Goal: Task Accomplishment & Management: Manage account settings

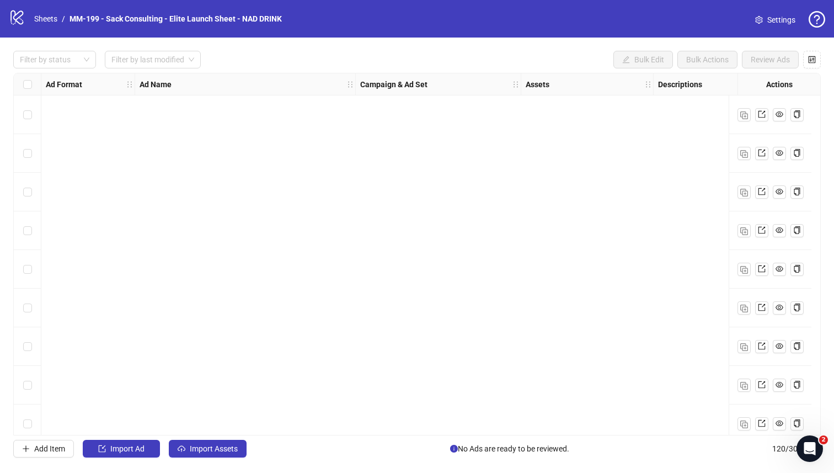
scroll to position [1521, 0]
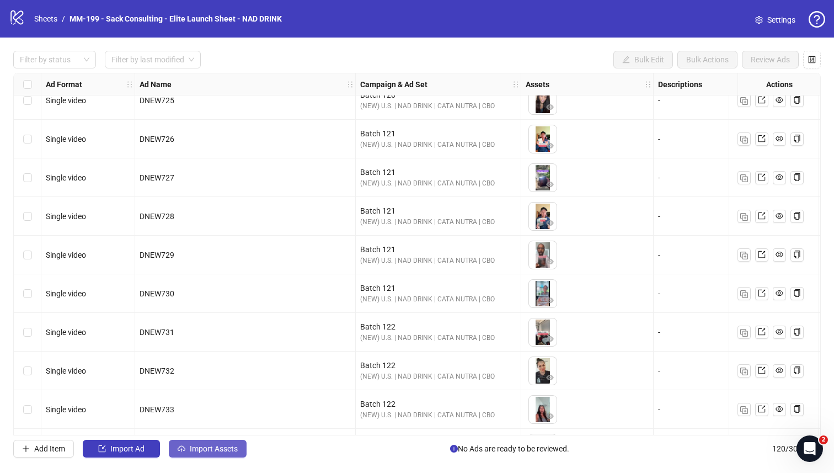
click at [198, 412] on span "Import Assets" at bounding box center [214, 448] width 48 height 9
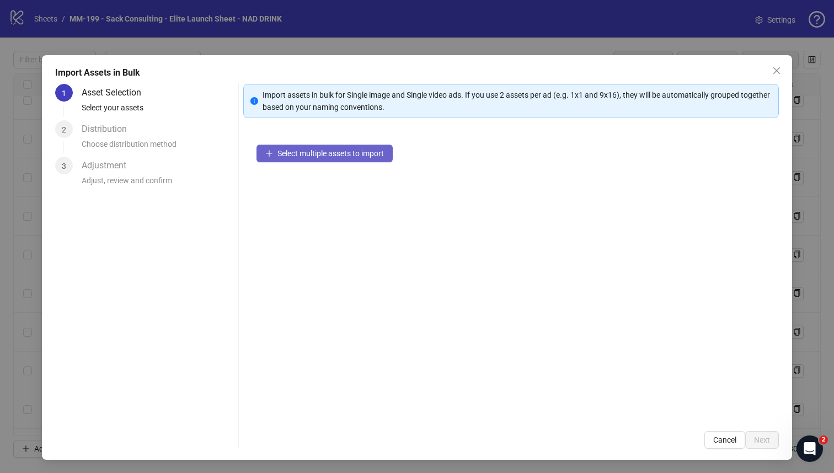
click at [320, 153] on span "Select multiple assets to import" at bounding box center [331, 153] width 107 height 9
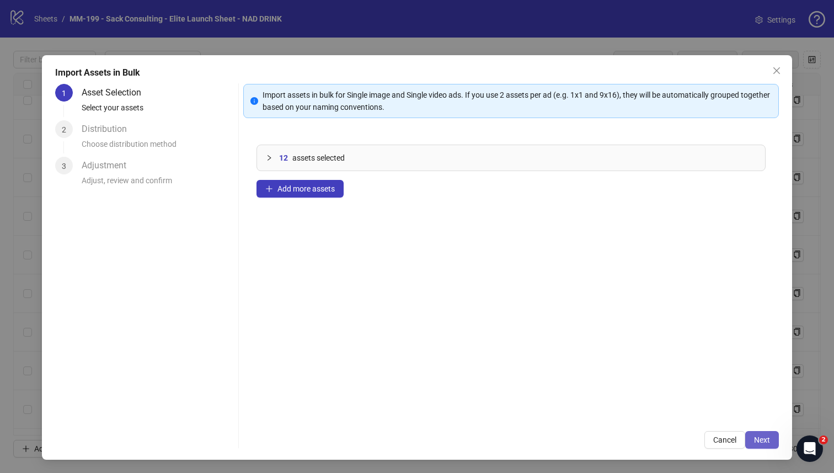
click at [521, 412] on span "Next" at bounding box center [762, 439] width 16 height 9
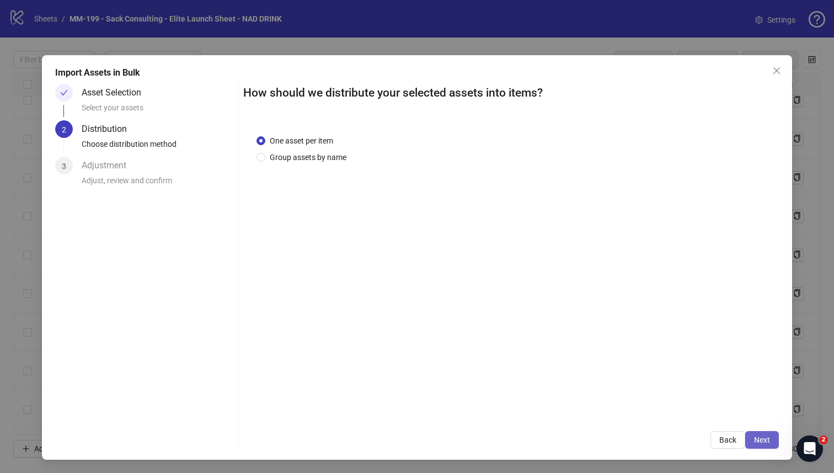
click at [521, 412] on span "Next" at bounding box center [762, 439] width 16 height 9
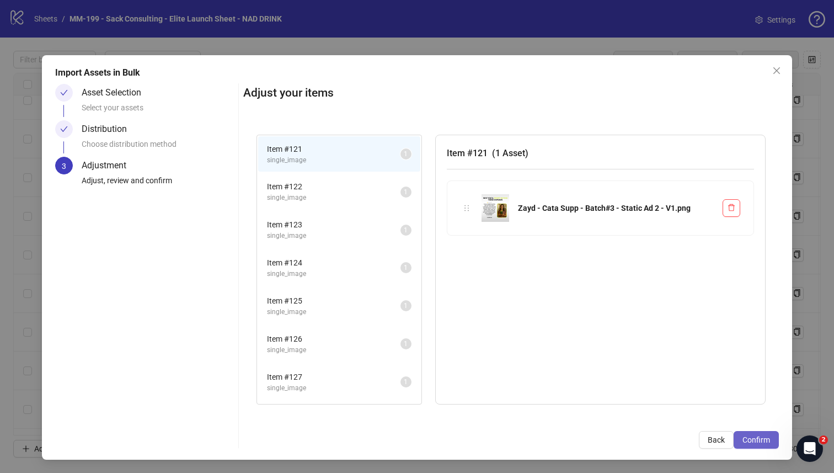
click at [521, 412] on span "Confirm" at bounding box center [757, 439] width 28 height 9
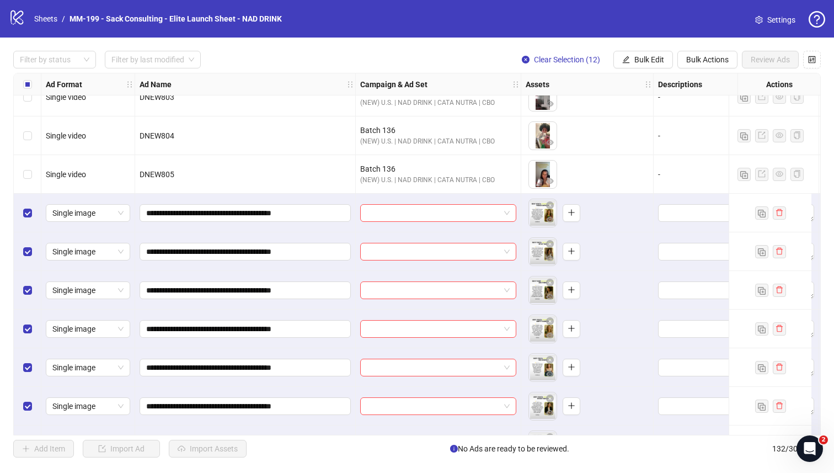
scroll to position [4543, 0]
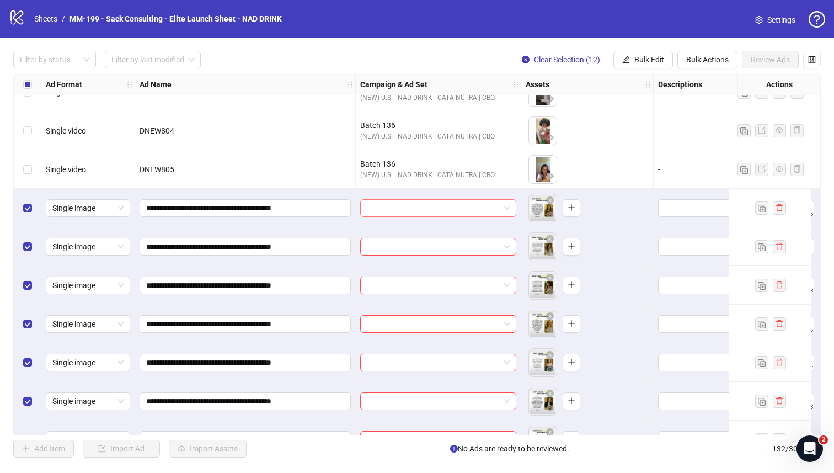
click at [438, 207] on input "search" at bounding box center [433, 208] width 133 height 17
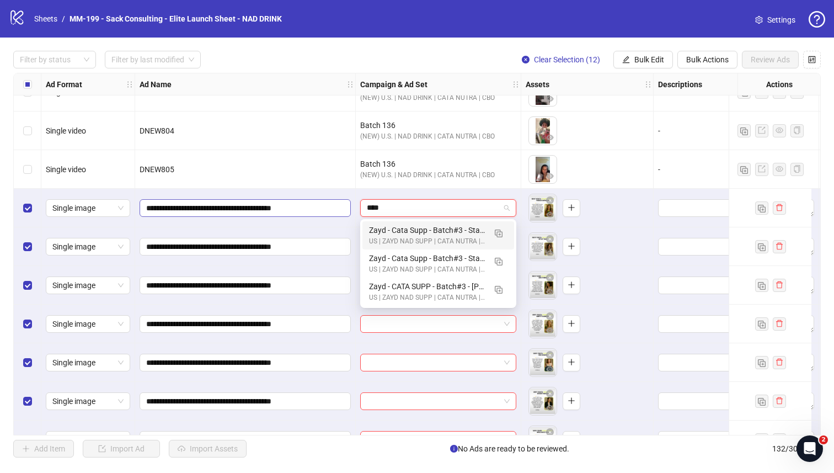
type input "****"
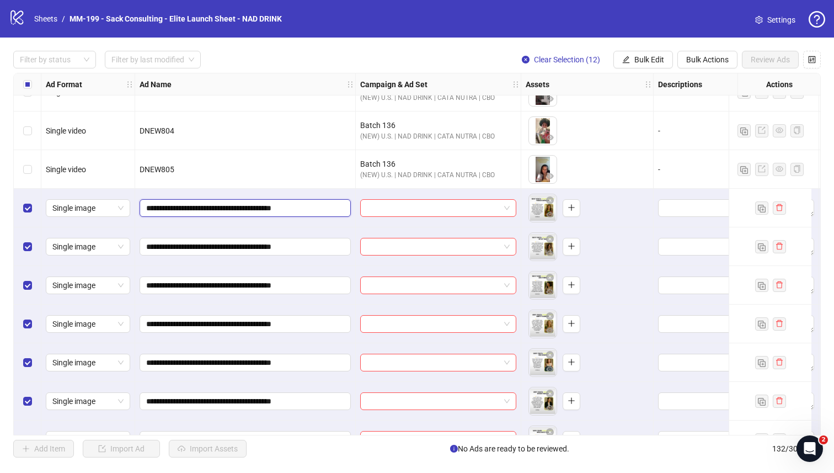
drag, startPoint x: 282, startPoint y: 208, endPoint x: 140, endPoint y: 210, distance: 142.4
click at [140, 210] on span "**********" at bounding box center [245, 208] width 211 height 18
click at [395, 208] on input "search" at bounding box center [433, 208] width 133 height 17
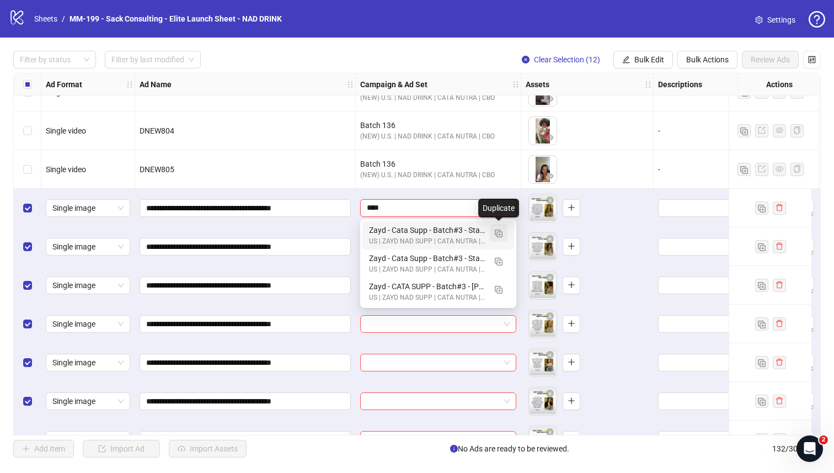
click at [498, 235] on img "button" at bounding box center [499, 234] width 8 height 8
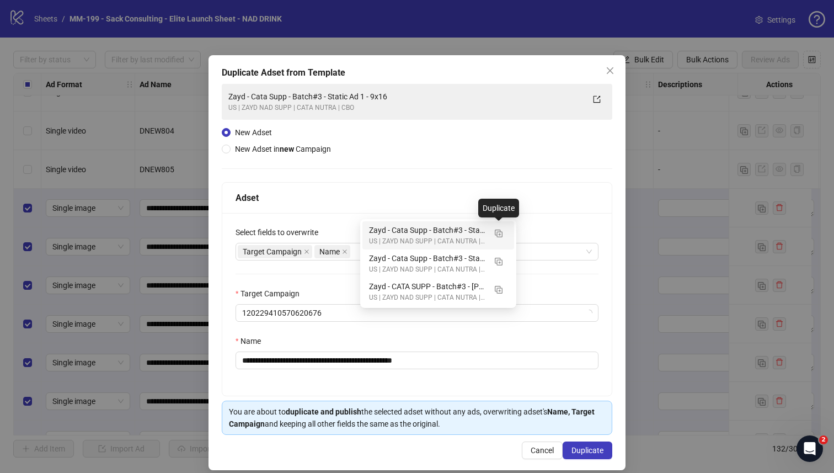
type input "****"
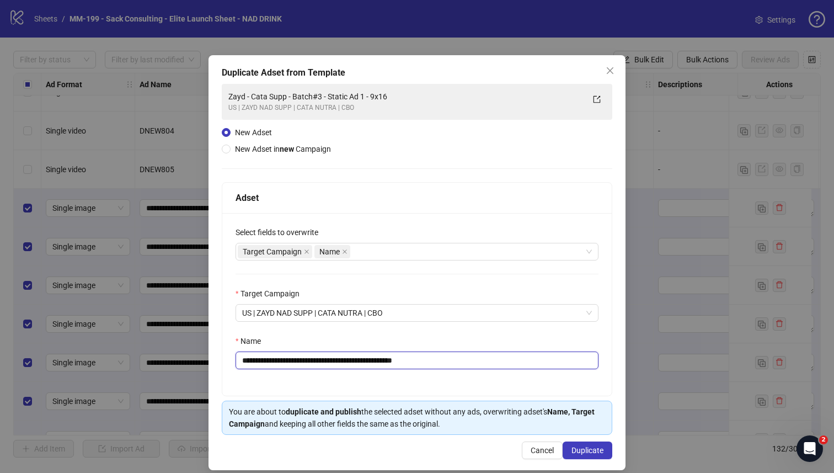
click at [433, 359] on input "**********" at bounding box center [417, 361] width 363 height 18
paste input "text"
click at [413, 248] on div "Target Campaign Name" at bounding box center [411, 251] width 347 height 15
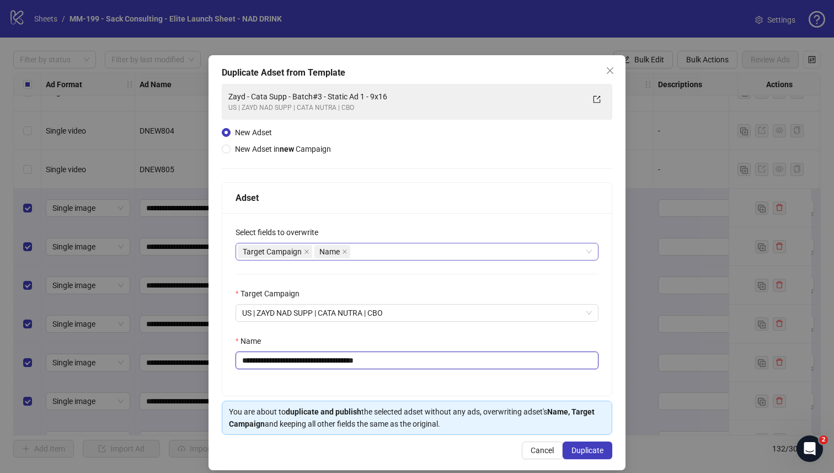
type input "**********"
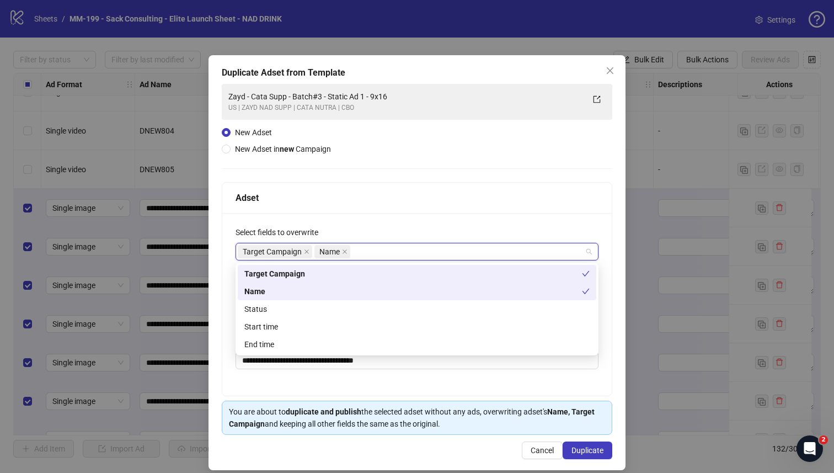
type input "*"
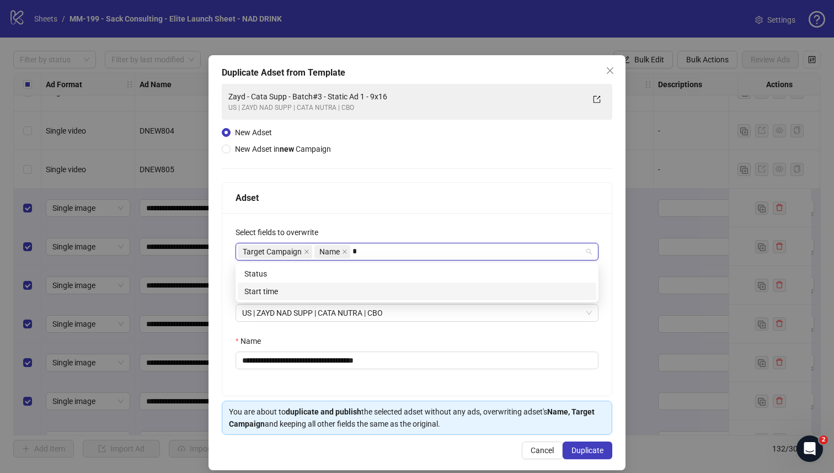
click at [358, 293] on div "Start time" at bounding box center [416, 291] width 345 height 12
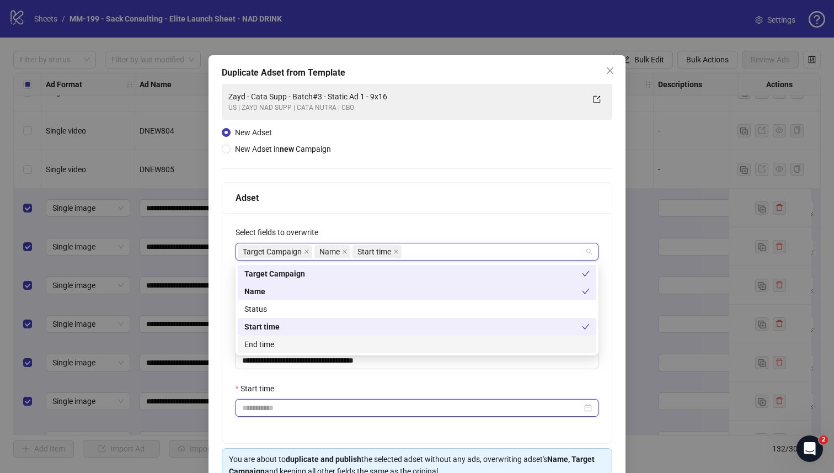
click at [322, 406] on input "Start time" at bounding box center [412, 408] width 340 height 12
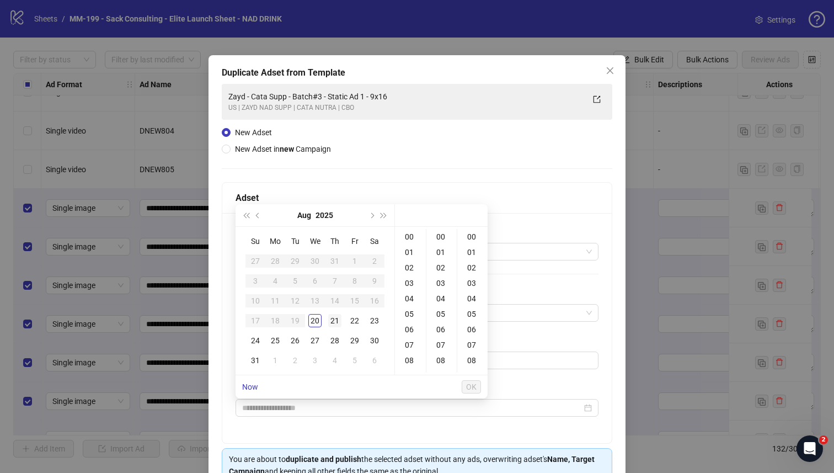
click at [333, 321] on div "21" at bounding box center [334, 320] width 13 height 13
type input "**********"
click at [469, 384] on span "OK" at bounding box center [471, 386] width 10 height 9
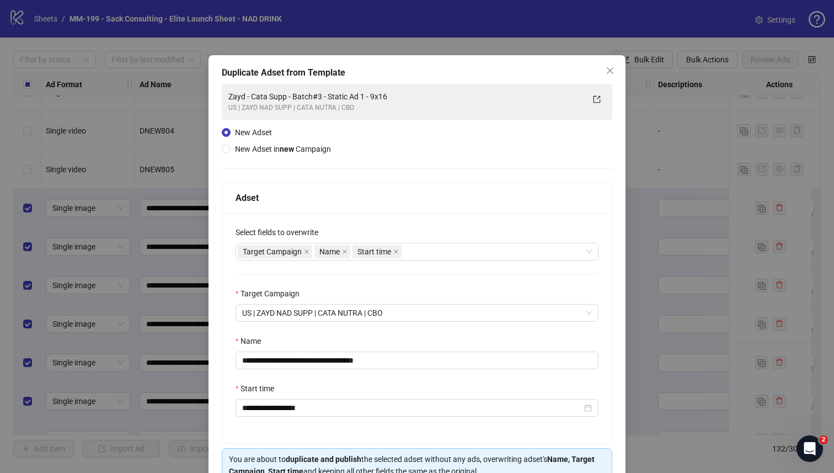
scroll to position [60, 0]
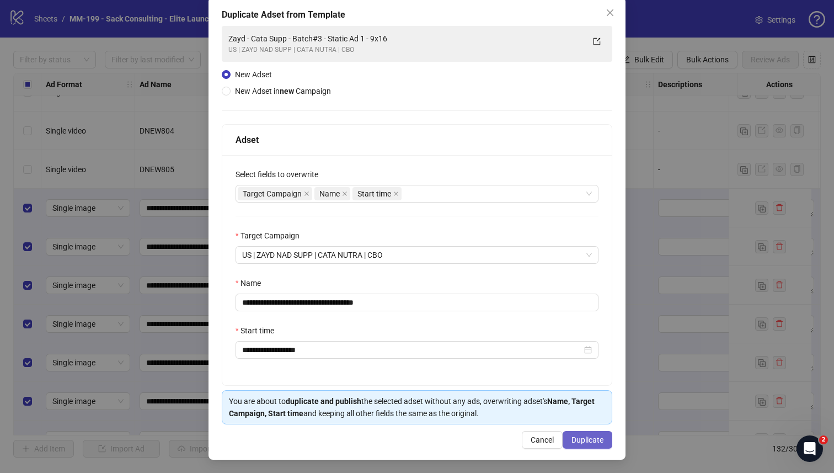
click at [521, 412] on span "Duplicate" at bounding box center [588, 439] width 32 height 9
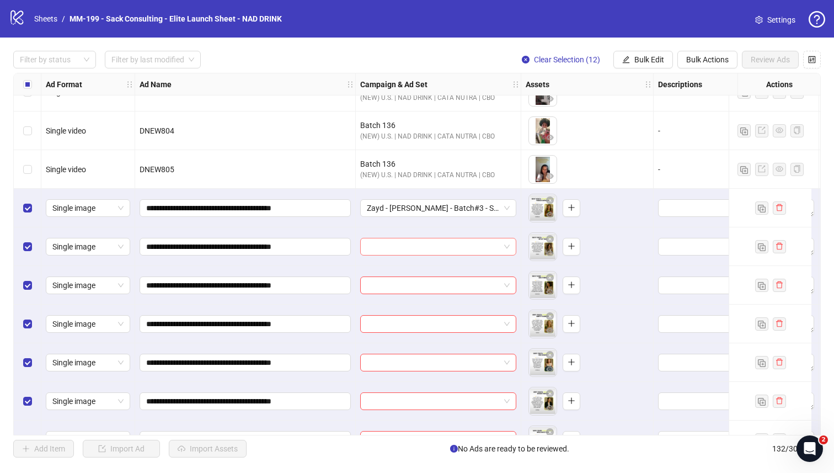
click at [466, 246] on input "search" at bounding box center [433, 246] width 133 height 17
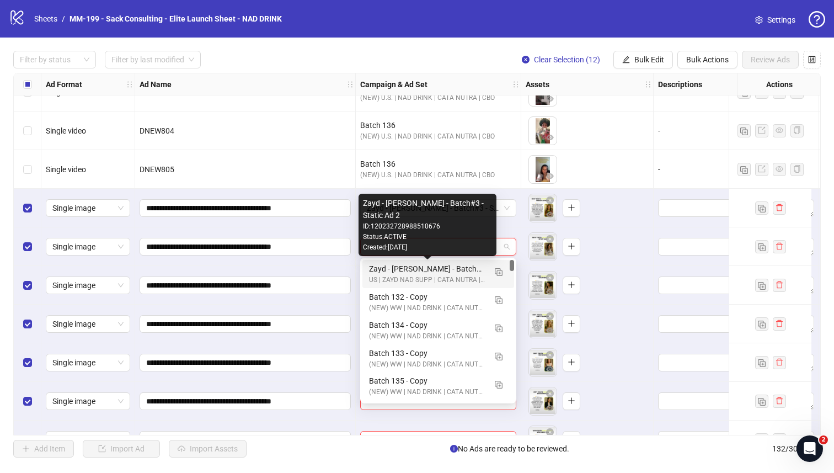
click at [445, 266] on div "Zayd - Cata Supp - Batch#3 - Static Ad 2" at bounding box center [427, 269] width 116 height 12
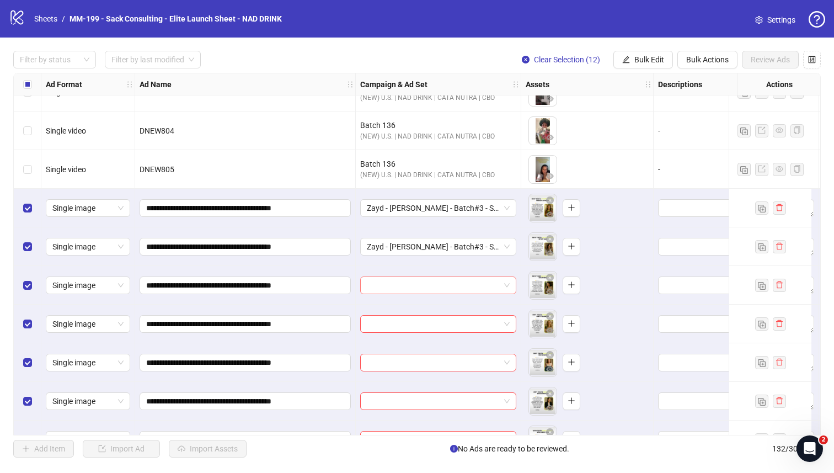
click at [432, 282] on input "search" at bounding box center [433, 285] width 133 height 17
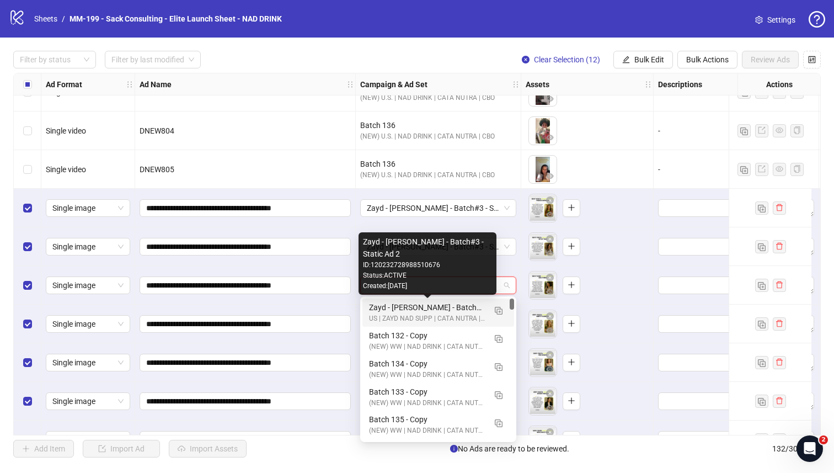
click at [422, 305] on div "Zayd - Cata Supp - Batch#3 - Static Ad 2" at bounding box center [427, 307] width 116 height 12
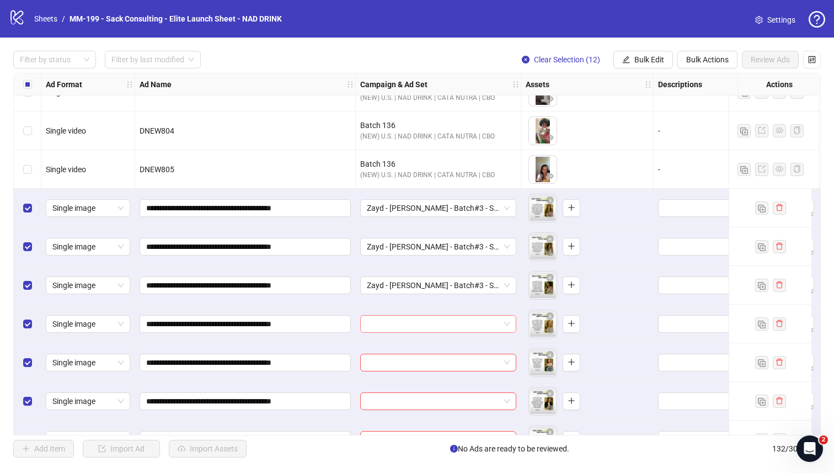
scroll to position [4570, 0]
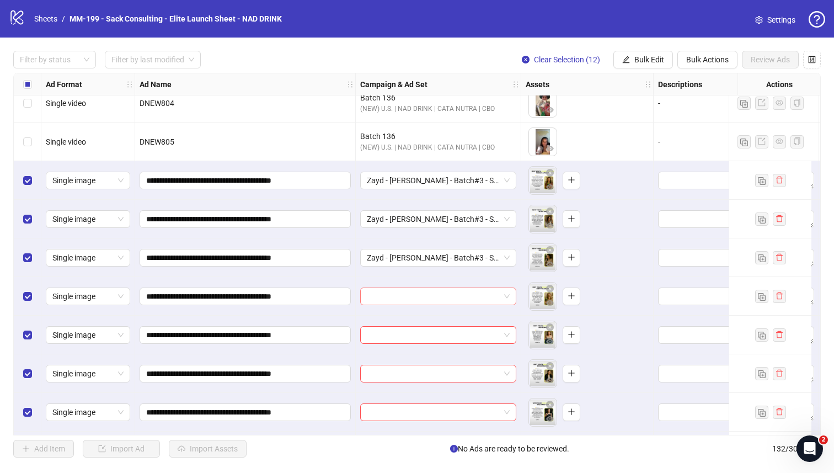
click at [422, 300] on input "search" at bounding box center [433, 296] width 133 height 17
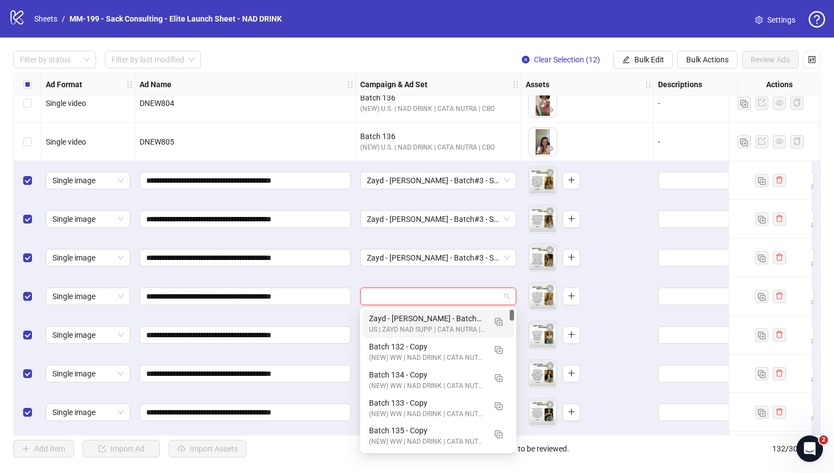
click at [417, 319] on div "Zayd - Cata Supp - Batch#3 - Static Ad 2" at bounding box center [427, 318] width 116 height 12
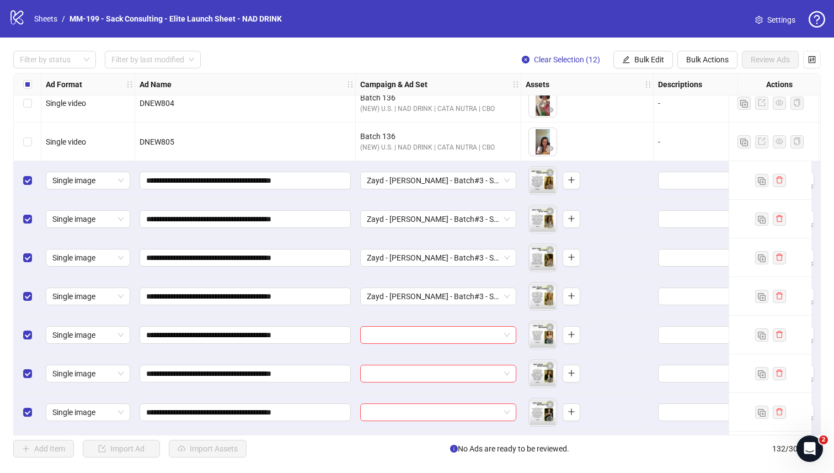
scroll to position [4591, 0]
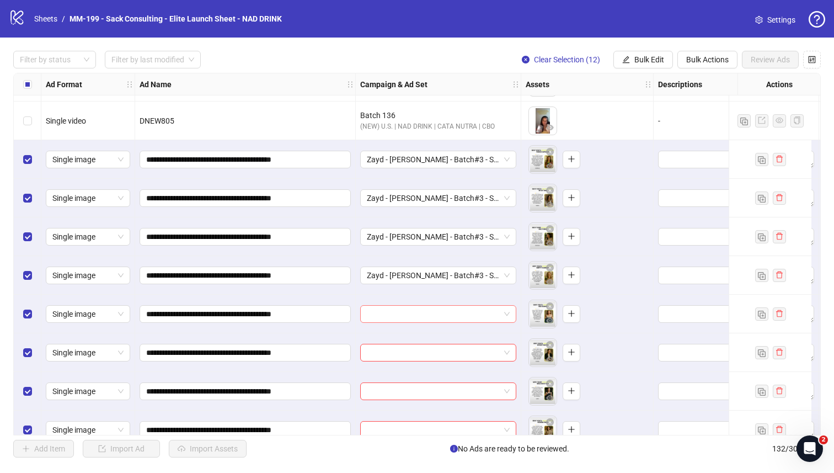
click at [416, 316] on input "search" at bounding box center [433, 314] width 133 height 17
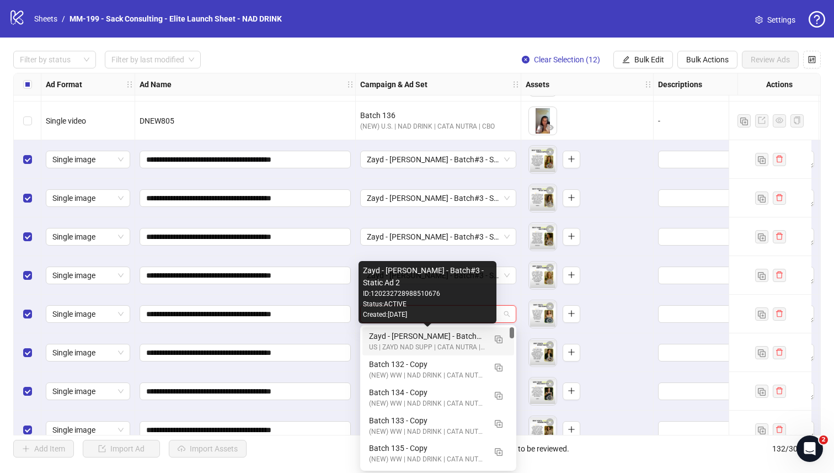
click at [414, 337] on div "Zayd - Cata Supp - Batch#3 - Static Ad 2" at bounding box center [427, 336] width 116 height 12
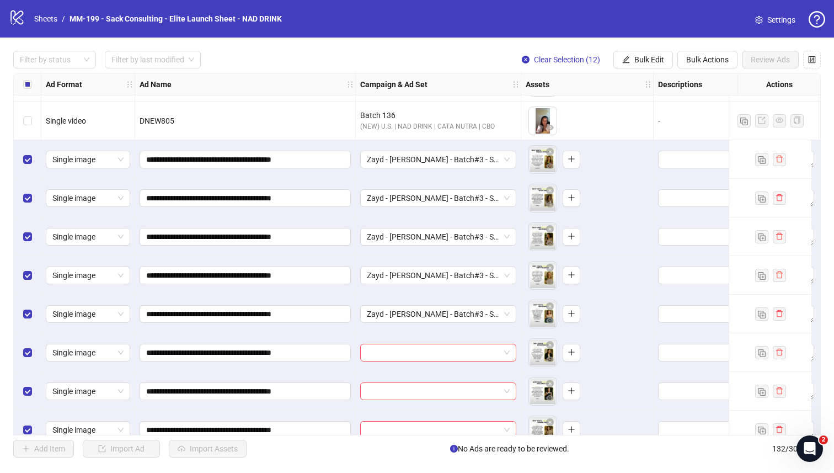
scroll to position [4606, 0]
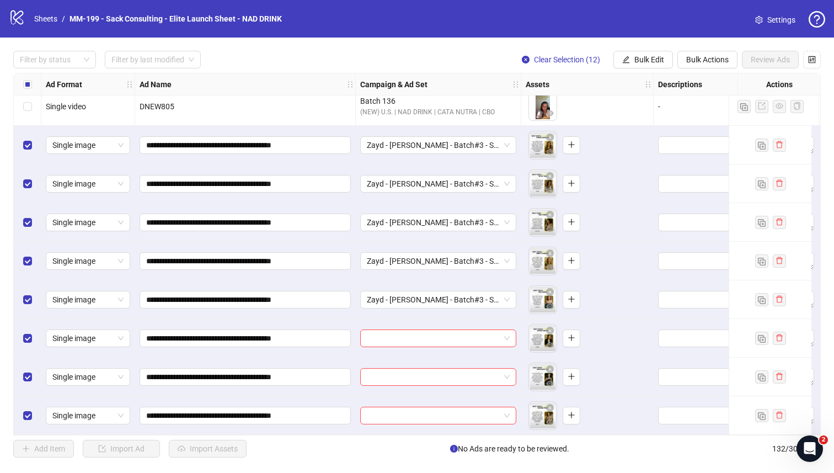
click at [413, 336] on div "**********" at bounding box center [417, 254] width 808 height 363
click at [413, 337] on input "search" at bounding box center [433, 338] width 133 height 17
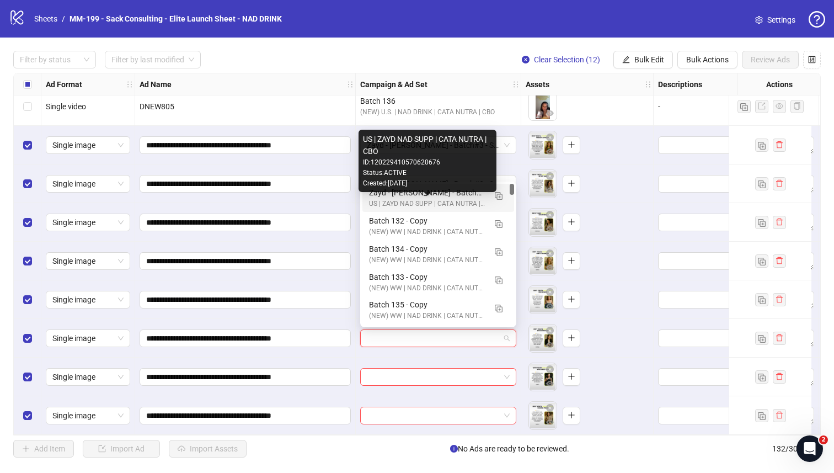
click at [427, 197] on div "Zayd - Cata Supp - Batch#3 - Static Ad 2" at bounding box center [427, 193] width 116 height 12
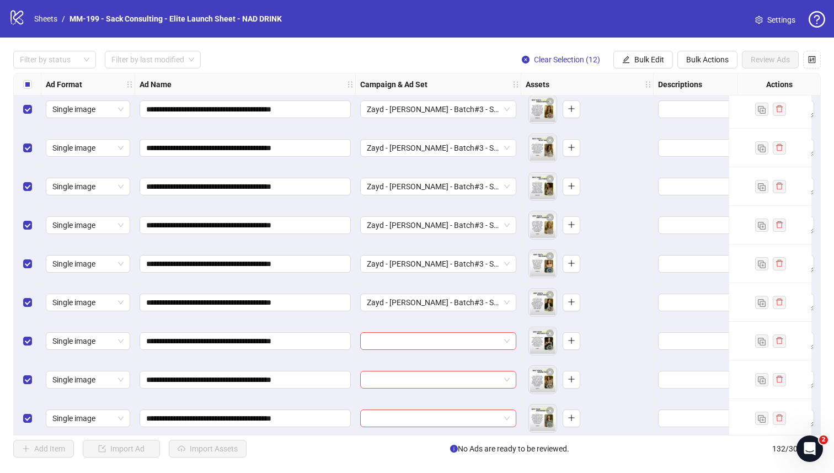
scroll to position [4682, 0]
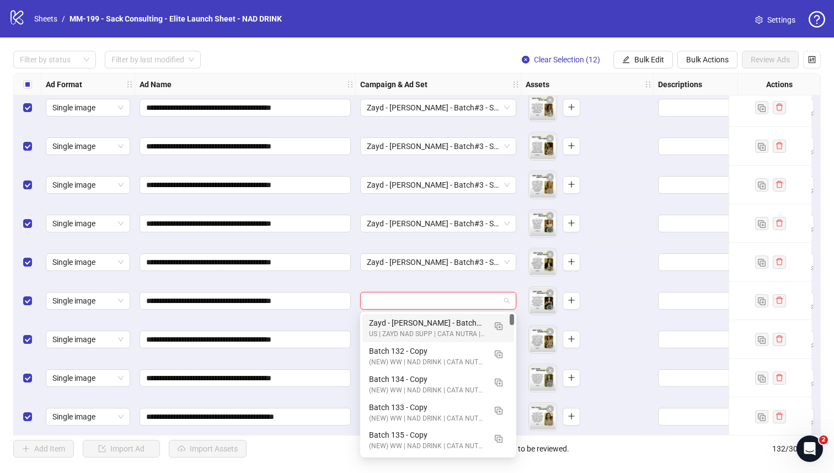
click at [413, 297] on input "search" at bounding box center [433, 301] width 133 height 17
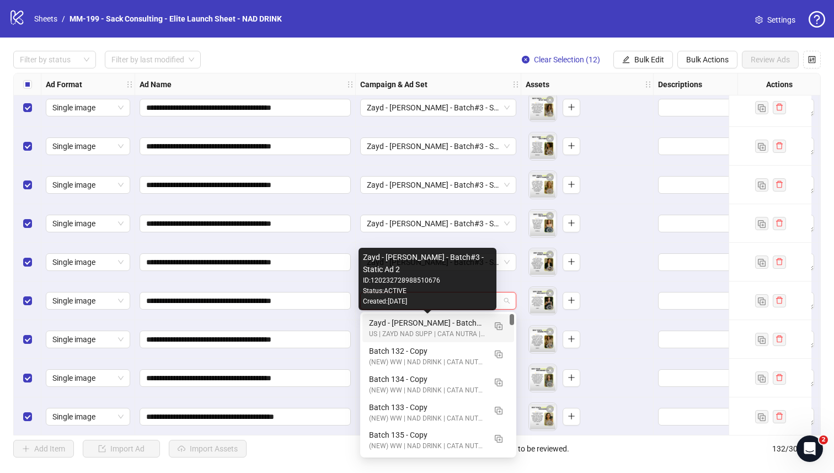
click at [410, 324] on div "Zayd - Cata Supp - Batch#3 - Static Ad 2" at bounding box center [427, 323] width 116 height 12
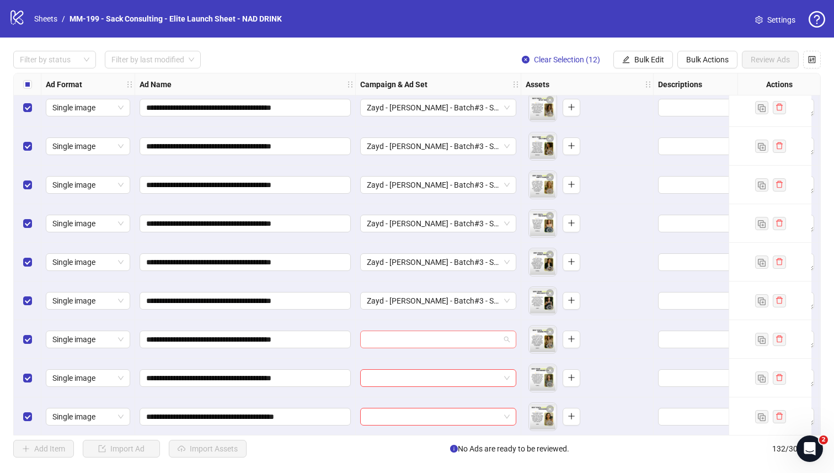
click at [408, 336] on input "search" at bounding box center [433, 339] width 133 height 17
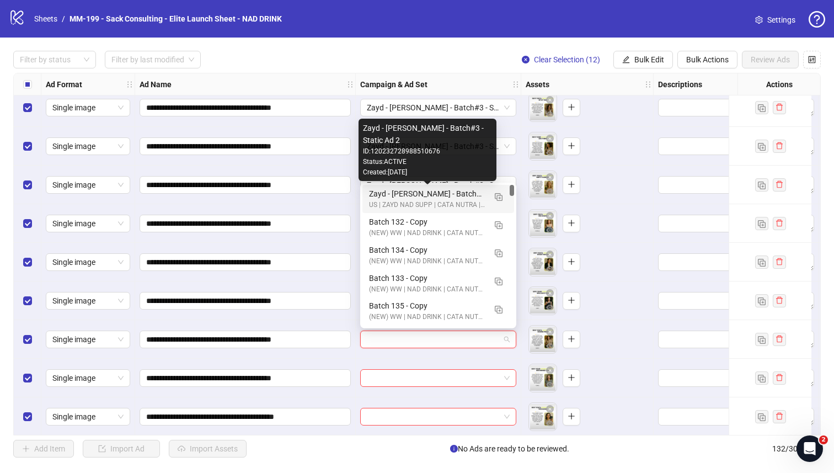
click at [426, 192] on div "Zayd - Cata Supp - Batch#3 - Static Ad 2" at bounding box center [427, 194] width 116 height 12
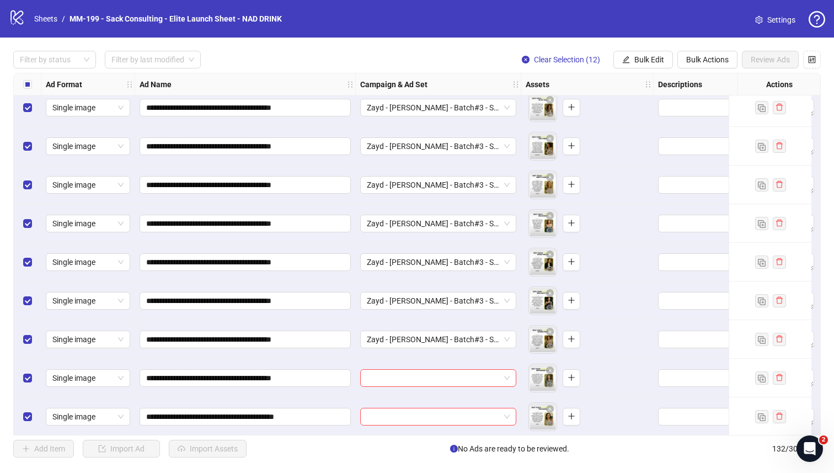
click at [400, 389] on div at bounding box center [439, 378] width 166 height 39
click at [400, 378] on input "search" at bounding box center [433, 378] width 133 height 17
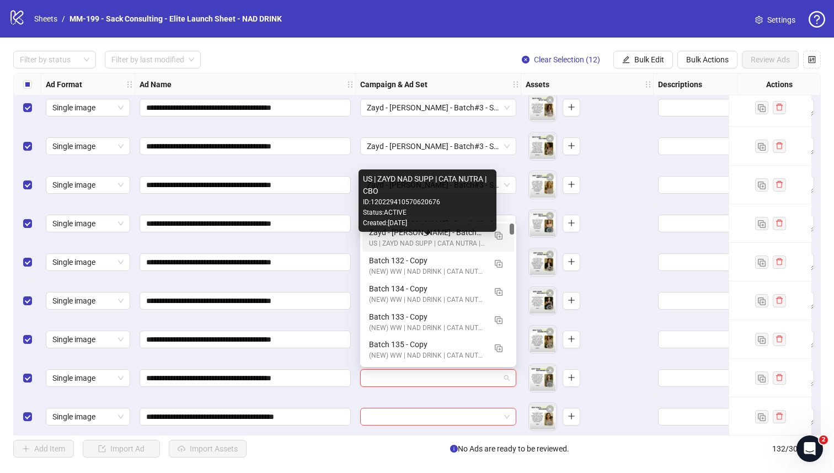
click at [410, 236] on div "Zayd - Cata Supp - Batch#3 - Static Ad 2" at bounding box center [427, 232] width 116 height 12
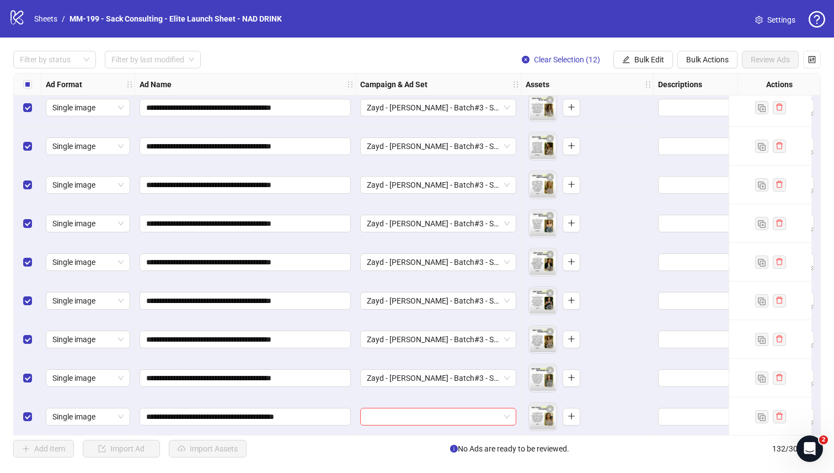
click at [407, 407] on div at bounding box center [439, 416] width 166 height 39
click at [402, 412] on input "search" at bounding box center [433, 416] width 133 height 17
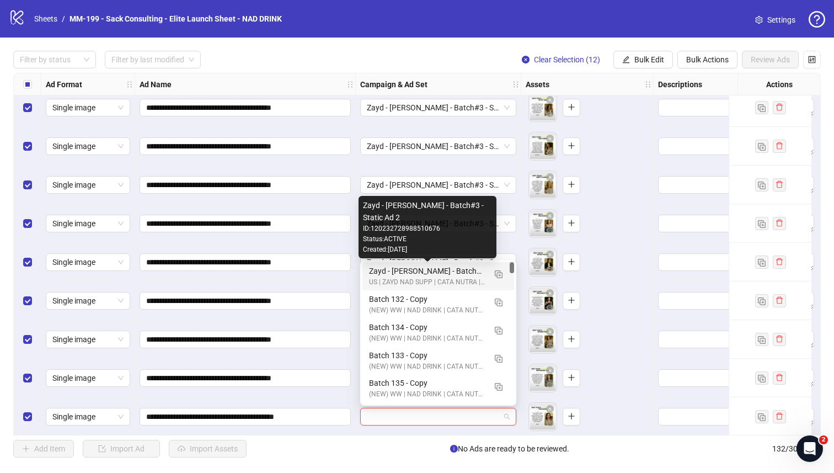
click at [409, 276] on div "Zayd - Cata Supp - Batch#3 - Static Ad 2" at bounding box center [427, 271] width 116 height 12
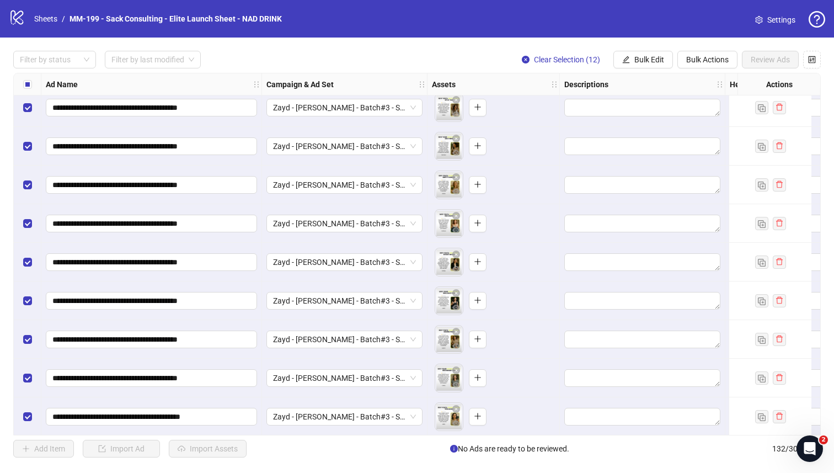
scroll to position [4764, 94]
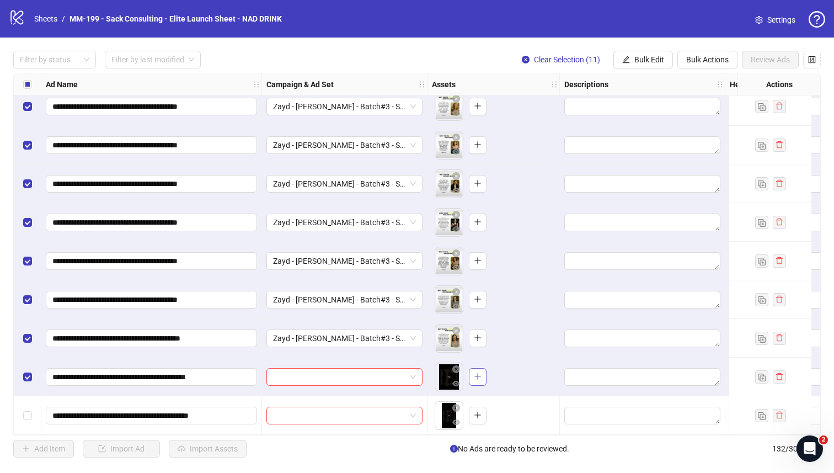
click at [479, 375] on icon "plus" at bounding box center [478, 377] width 8 height 8
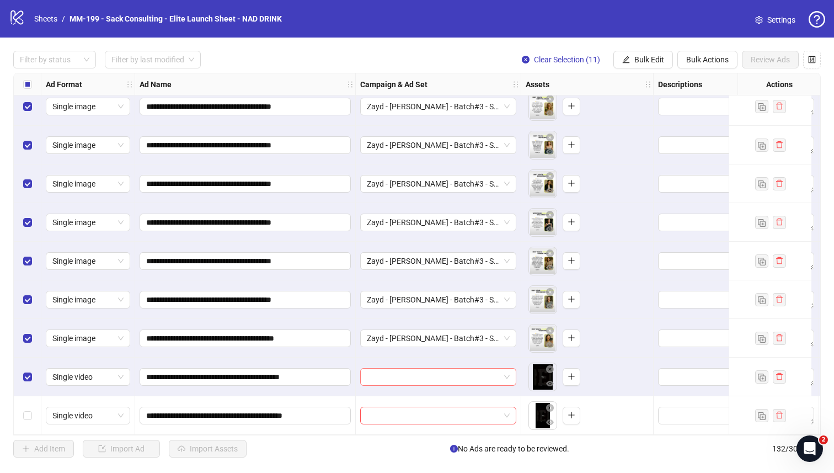
click at [408, 375] on input "search" at bounding box center [433, 377] width 133 height 17
drag, startPoint x: 300, startPoint y: 371, endPoint x: 144, endPoint y: 374, distance: 155.6
click at [144, 374] on span "**********" at bounding box center [245, 377] width 211 height 18
click at [376, 371] on input "search" at bounding box center [433, 377] width 133 height 17
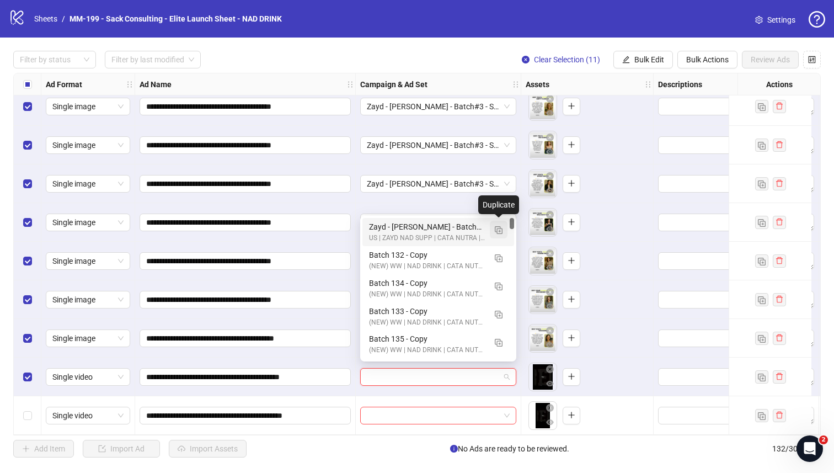
click at [502, 227] on img "button" at bounding box center [499, 230] width 8 height 8
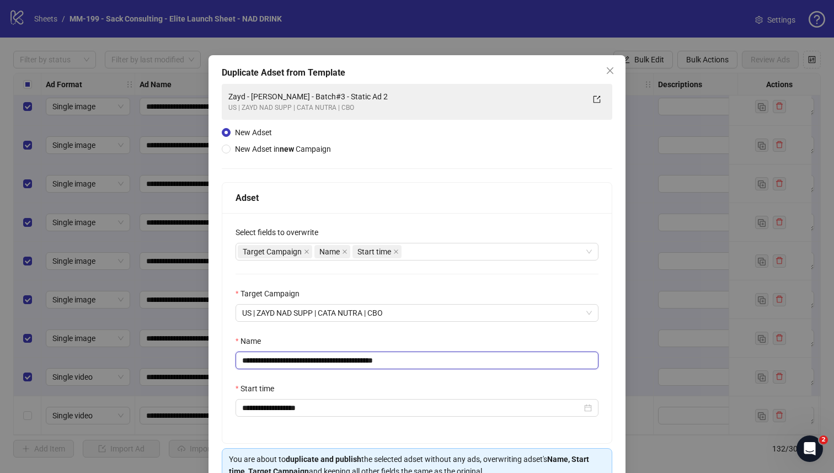
click at [414, 363] on input "**********" at bounding box center [417, 361] width 363 height 18
paste input "text"
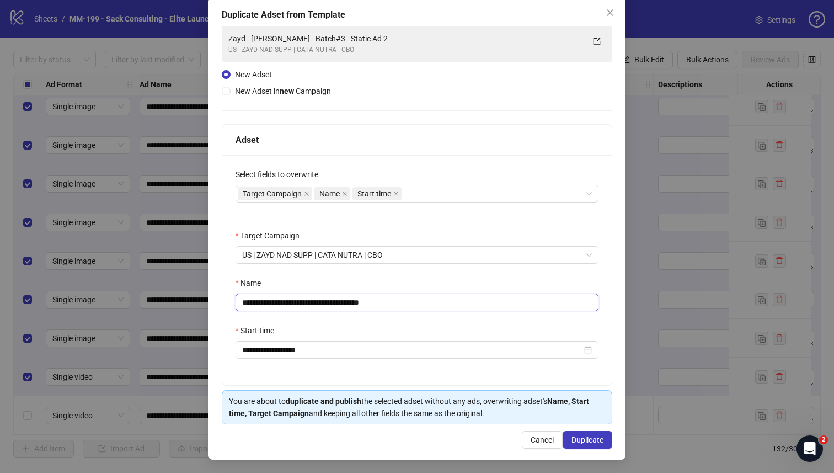
scroll to position [60, 0]
type input "**********"
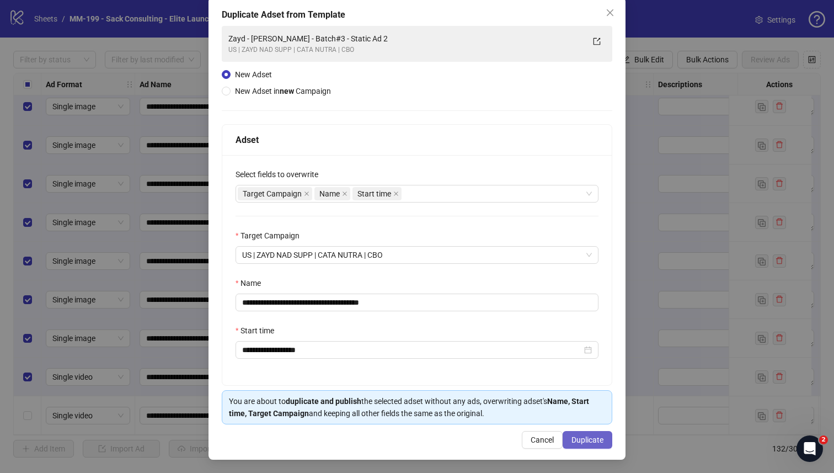
click at [521, 412] on button "Duplicate" at bounding box center [588, 440] width 50 height 18
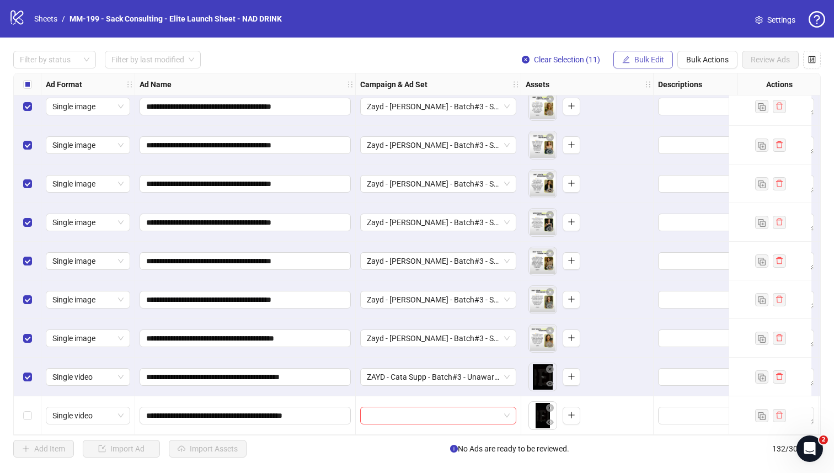
click at [521, 56] on span "Bulk Edit" at bounding box center [650, 59] width 30 height 9
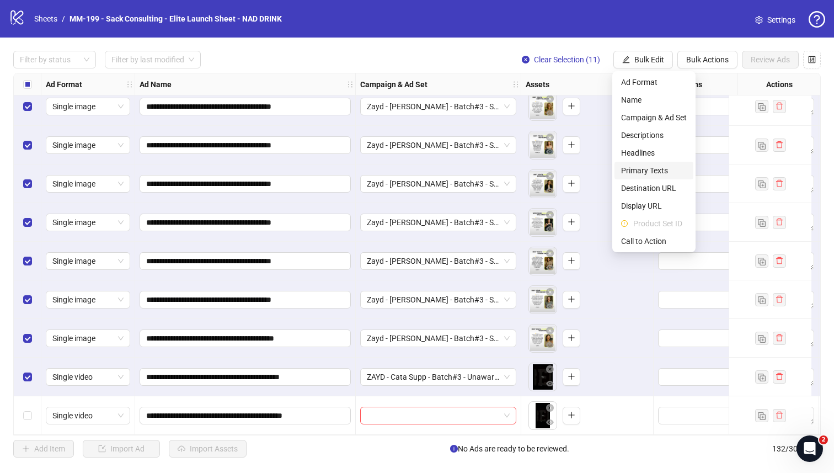
click at [521, 166] on span "Primary Texts" at bounding box center [654, 170] width 66 height 12
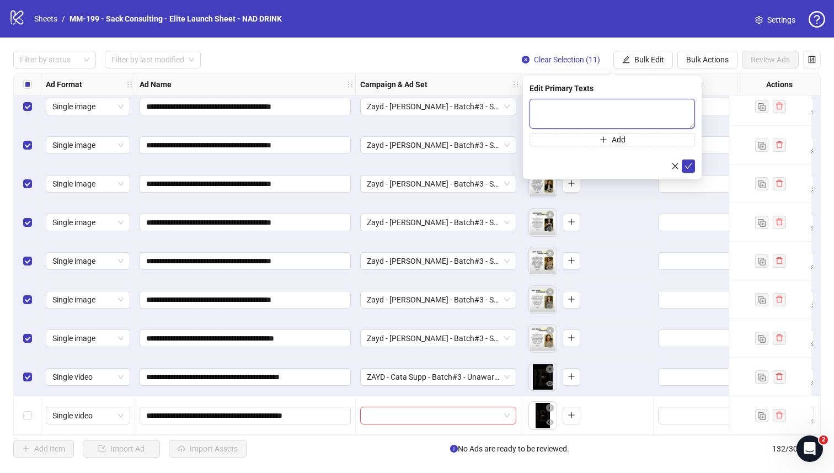
click at [521, 114] on textarea at bounding box center [613, 114] width 166 height 30
paste textarea "**********"
type textarea "**********"
click at [521, 136] on button "Add" at bounding box center [613, 139] width 166 height 13
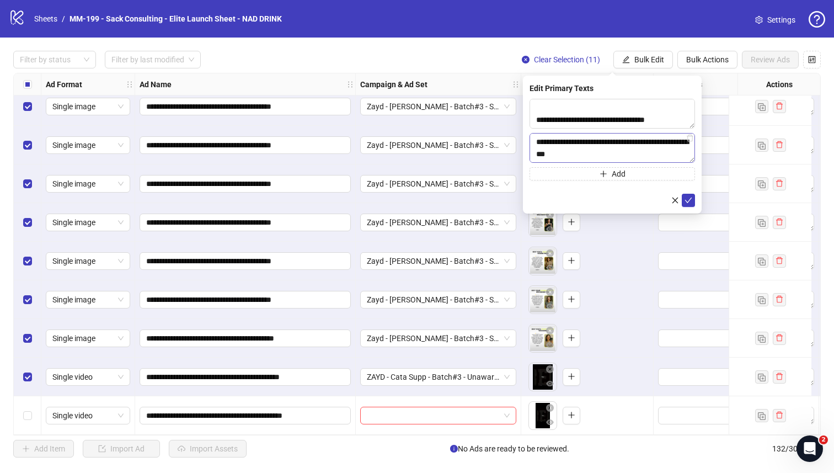
scroll to position [166, 0]
type textarea "**********"
click at [521, 201] on icon "check" at bounding box center [689, 200] width 8 height 8
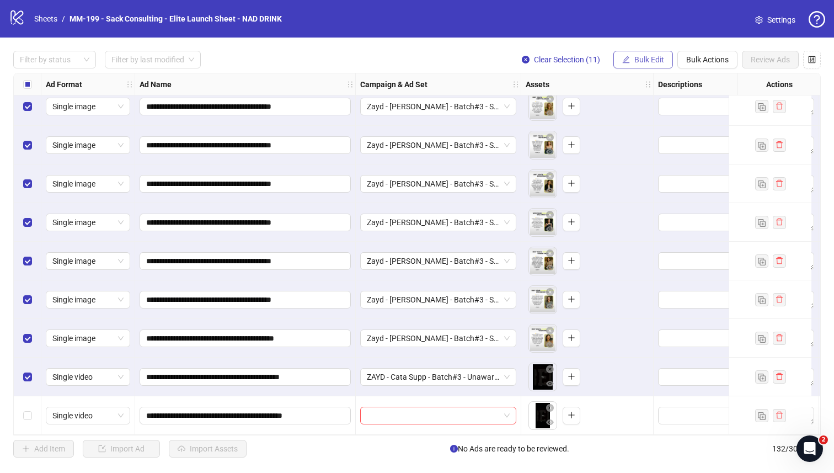
click at [521, 65] on button "Bulk Edit" at bounding box center [644, 60] width 60 height 18
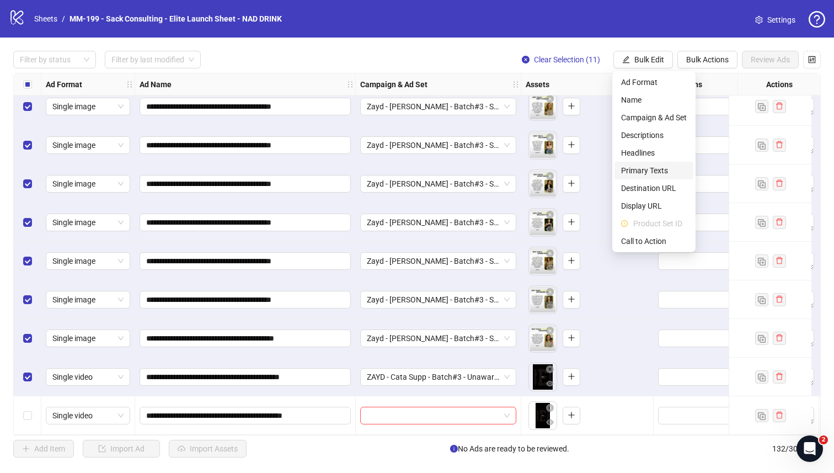
click at [521, 172] on span "Primary Texts" at bounding box center [654, 170] width 66 height 12
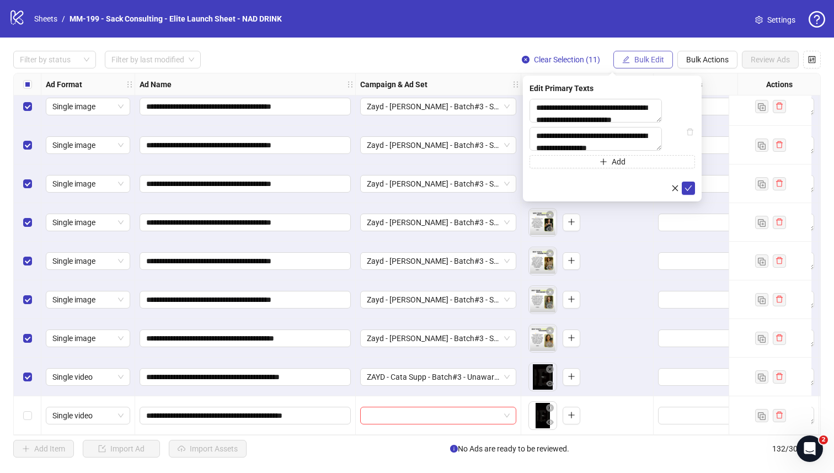
click at [521, 56] on span "Bulk Edit" at bounding box center [650, 59] width 30 height 9
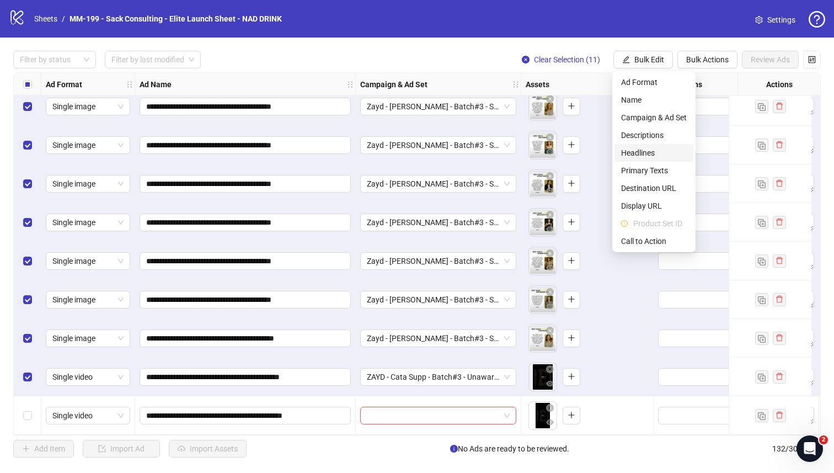
click at [521, 152] on span "Headlines" at bounding box center [654, 153] width 66 height 12
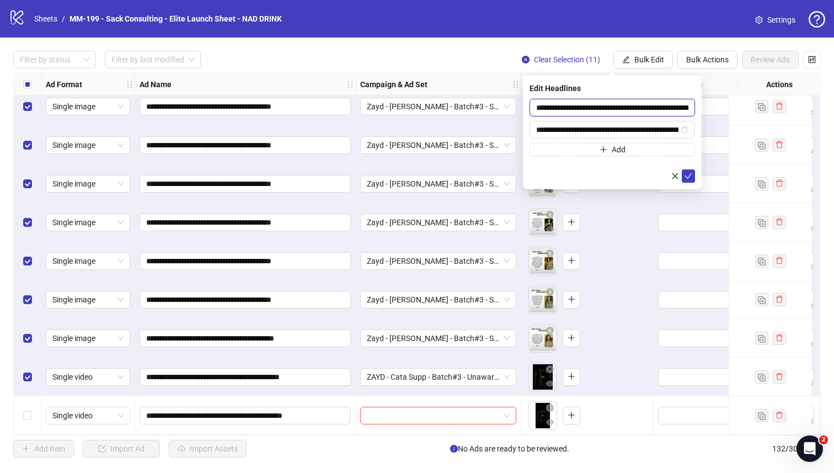
click at [521, 105] on input "**********" at bounding box center [613, 108] width 166 height 18
paste input "text"
type input "**********"
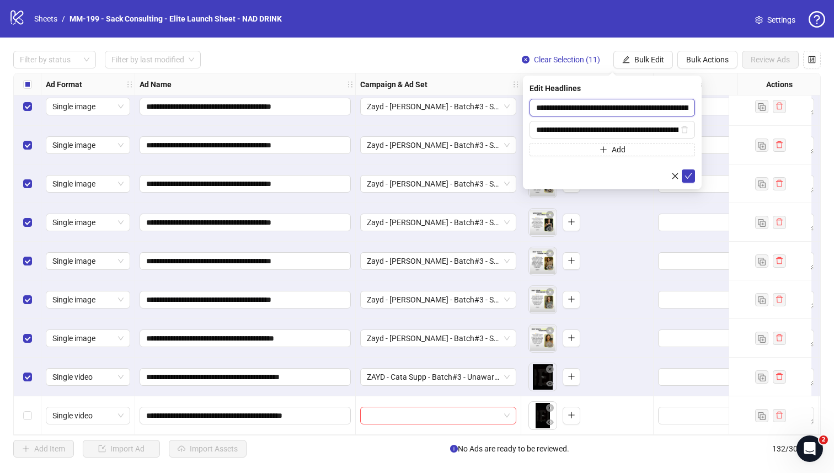
type input "**********"
click at [521, 126] on input "**********" at bounding box center [607, 130] width 142 height 12
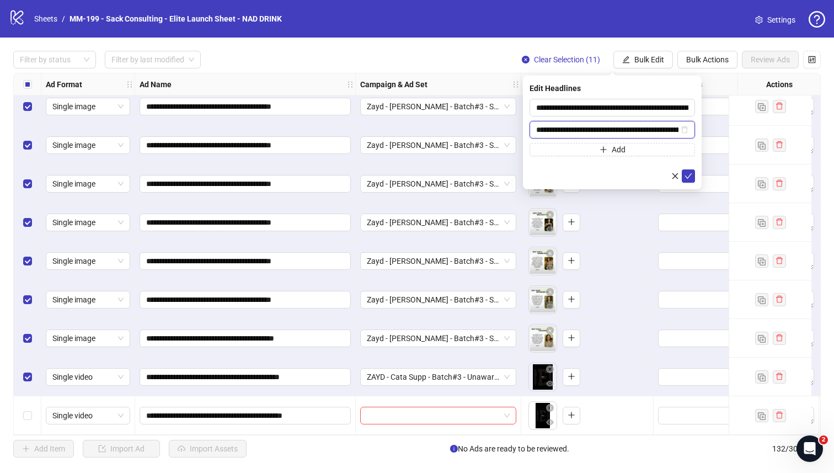
click at [521, 126] on input "**********" at bounding box center [607, 130] width 142 height 12
paste input "text"
type input "**********"
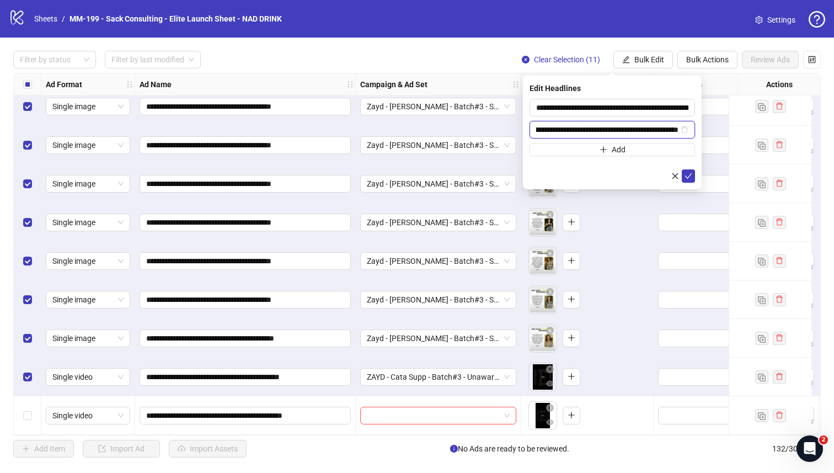
scroll to position [0, 0]
click at [521, 129] on input "**********" at bounding box center [607, 130] width 142 height 12
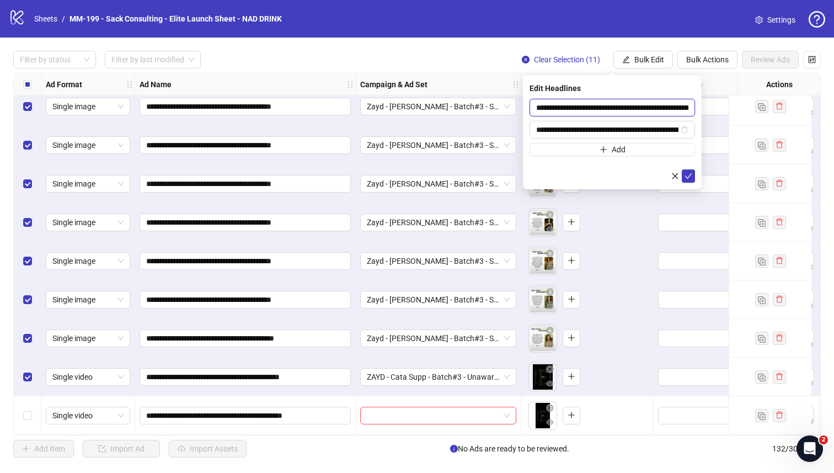
click at [521, 106] on input "**********" at bounding box center [613, 108] width 166 height 18
click at [521, 174] on icon "check" at bounding box center [689, 176] width 8 height 8
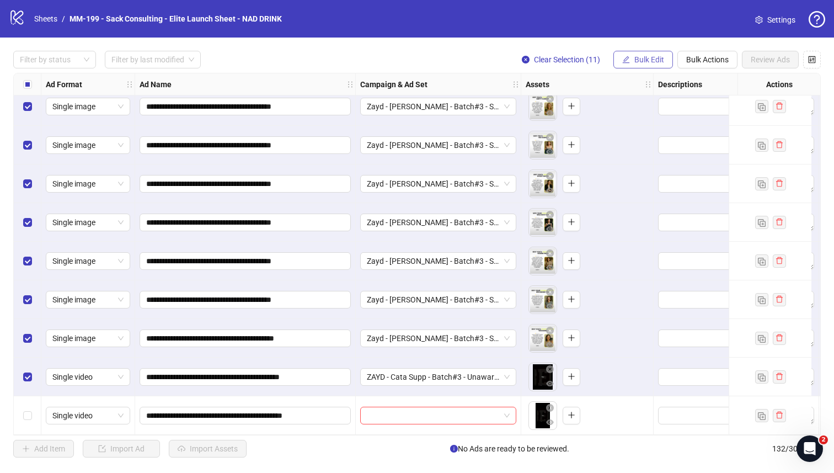
click at [521, 62] on span "Bulk Edit" at bounding box center [650, 59] width 30 height 9
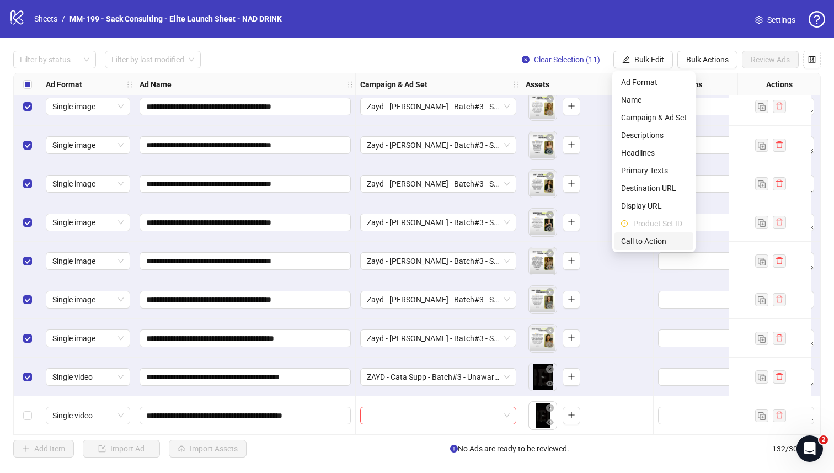
click at [521, 235] on span "Call to Action" at bounding box center [654, 241] width 66 height 12
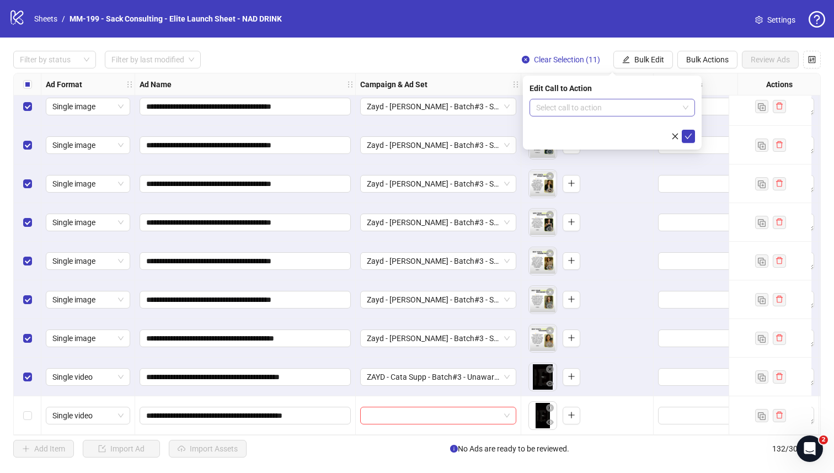
click at [521, 111] on input "search" at bounding box center [607, 107] width 142 height 17
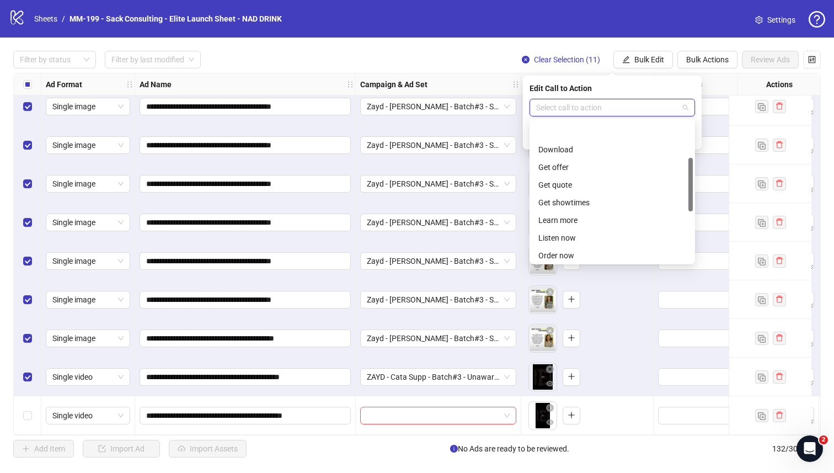
scroll to position [230, 0]
click at [521, 159] on div "Shop now" at bounding box center [613, 165] width 148 height 12
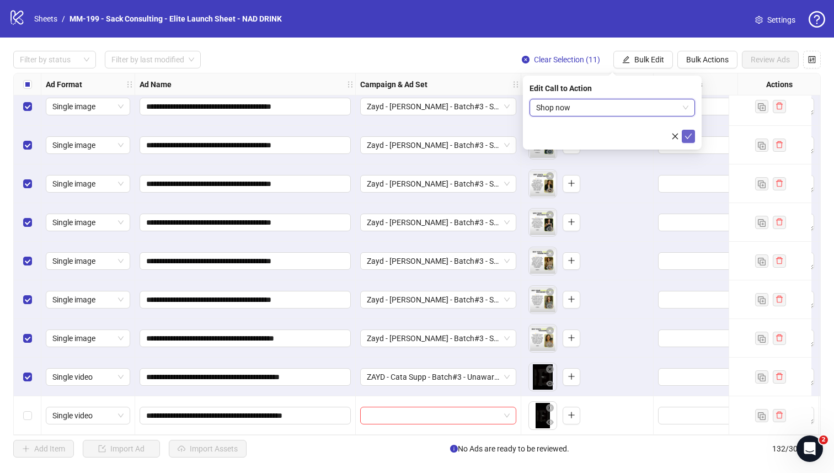
click at [521, 139] on icon "check" at bounding box center [689, 136] width 8 height 8
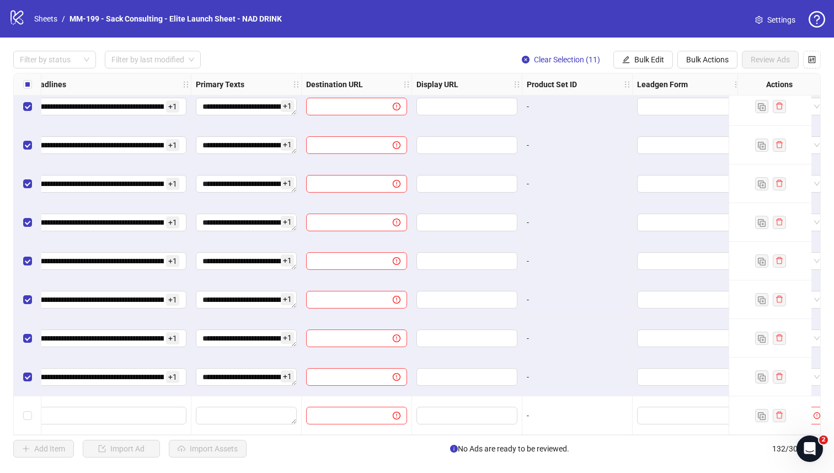
scroll to position [4764, 794]
click at [521, 65] on button "Bulk Edit" at bounding box center [644, 60] width 60 height 18
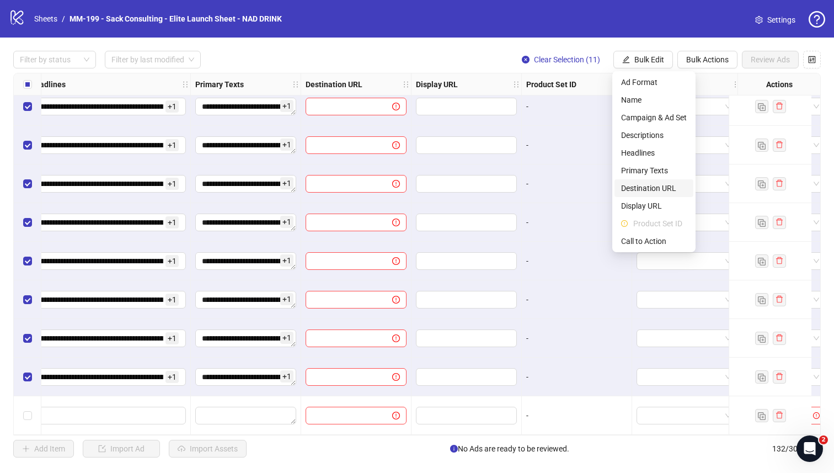
click at [521, 185] on span "Destination URL" at bounding box center [654, 188] width 66 height 12
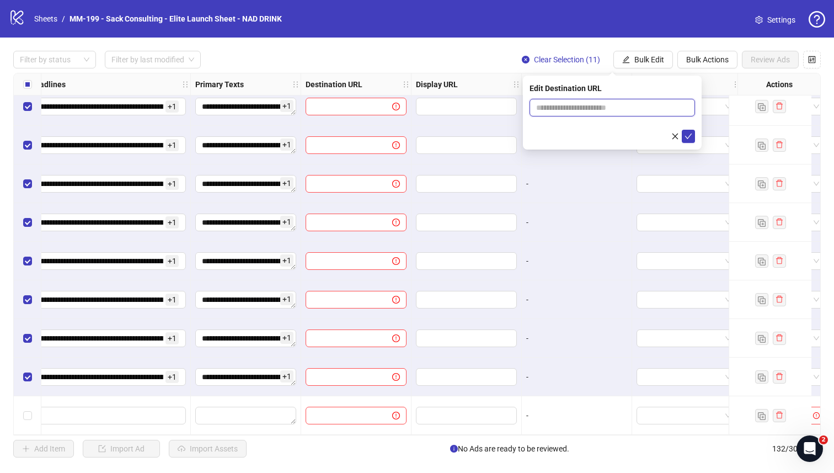
click at [521, 108] on input "text" at bounding box center [607, 108] width 143 height 12
paste input "**********"
type input "**********"
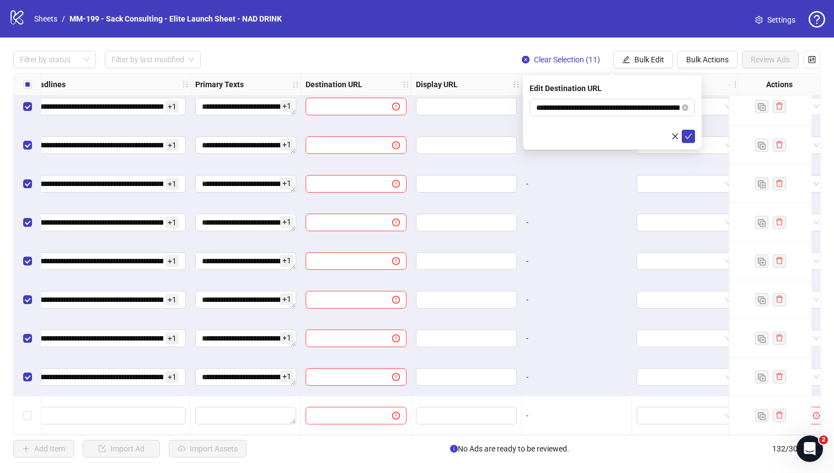
click at [521, 88] on div "Edit Destination URL" at bounding box center [613, 88] width 166 height 12
click at [521, 136] on icon "check" at bounding box center [689, 136] width 8 height 8
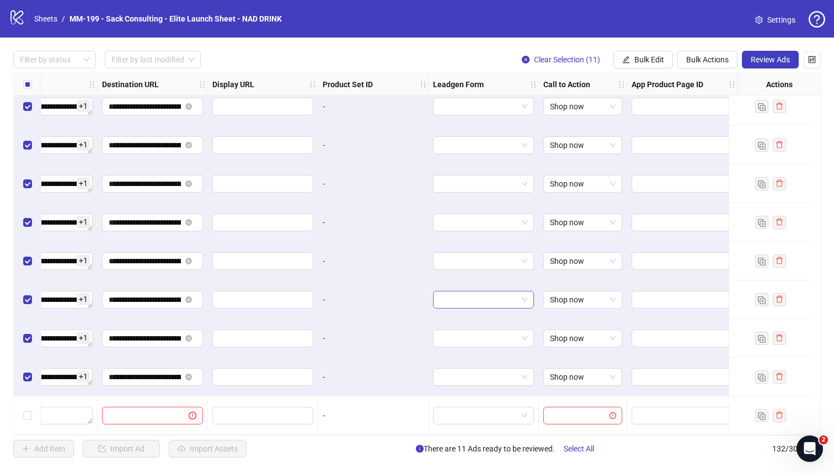
scroll to position [4764, 968]
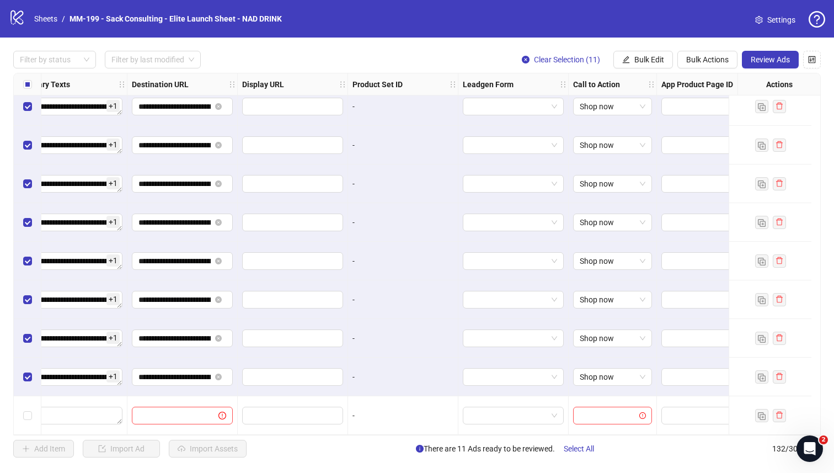
click at [521, 23] on link "Settings" at bounding box center [776, 20] width 58 height 18
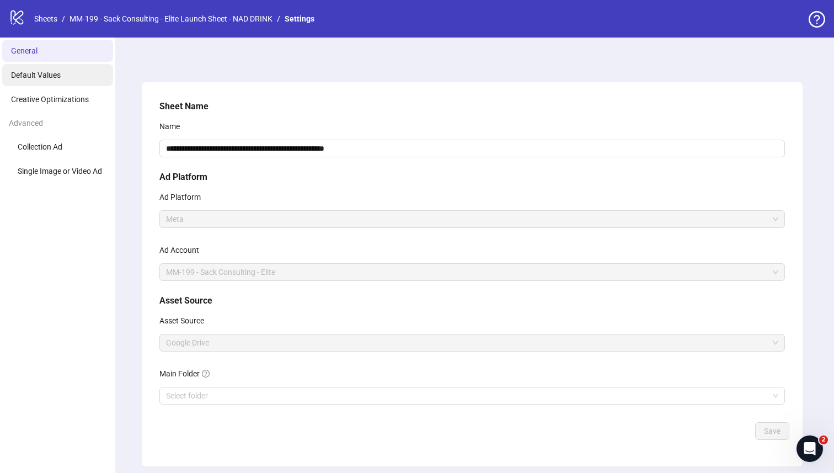
click at [81, 83] on li "Default Values" at bounding box center [57, 75] width 111 height 22
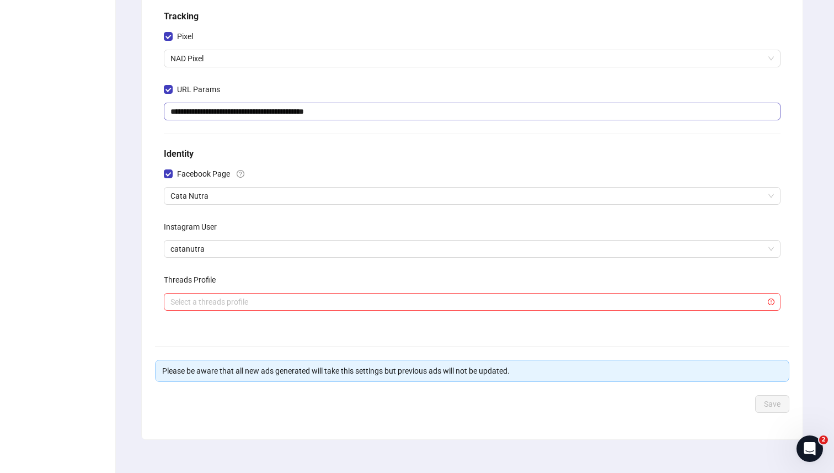
scroll to position [225, 0]
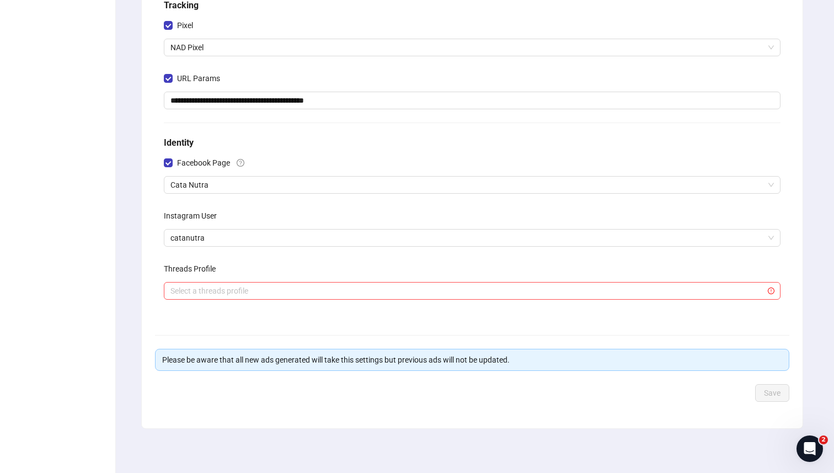
click at [248, 228] on div "Instagram User" at bounding box center [472, 218] width 617 height 22
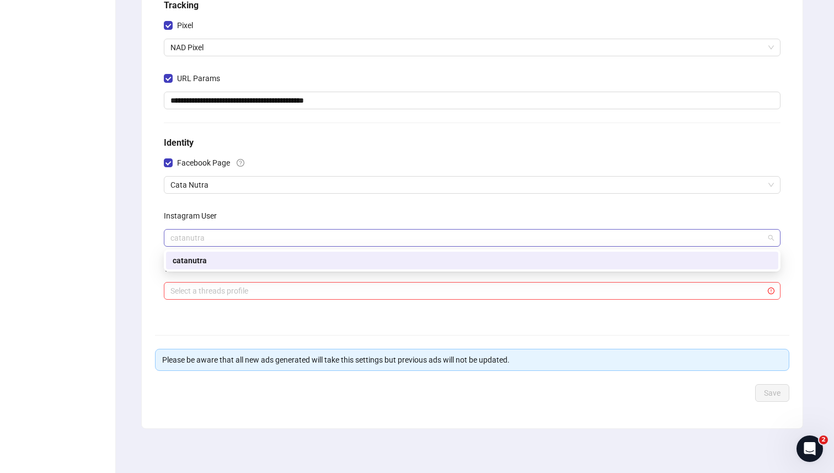
click at [248, 232] on span "catanutra" at bounding box center [473, 238] width 604 height 17
click at [266, 206] on div "**********" at bounding box center [472, 96] width 626 height 442
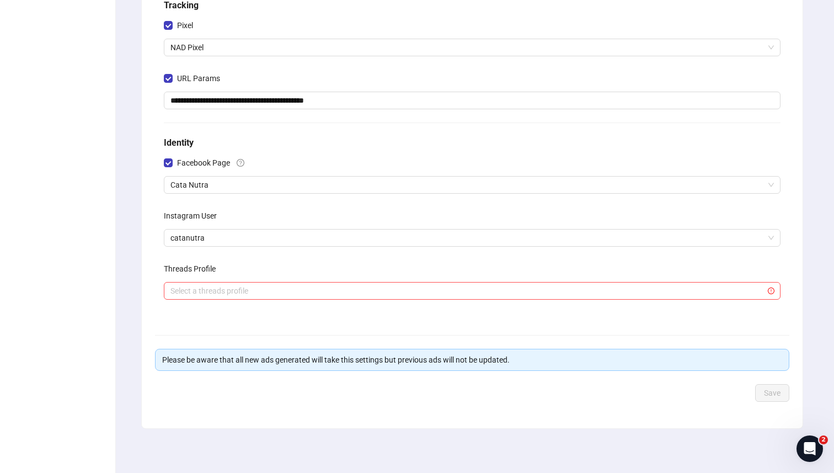
click at [266, 173] on div "Facebook Page" at bounding box center [472, 165] width 617 height 22
click at [264, 181] on span "Cata Nutra" at bounding box center [473, 185] width 604 height 17
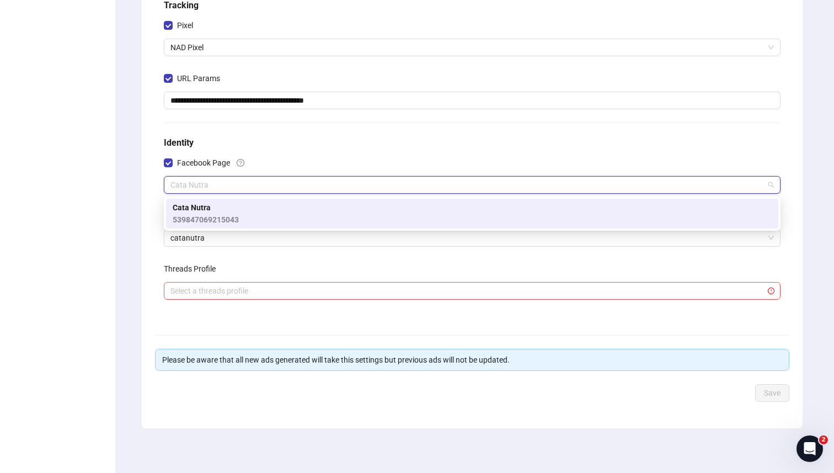
click at [272, 162] on div "Facebook Page" at bounding box center [472, 165] width 617 height 22
click at [262, 179] on span "Cata Nutra" at bounding box center [473, 185] width 604 height 17
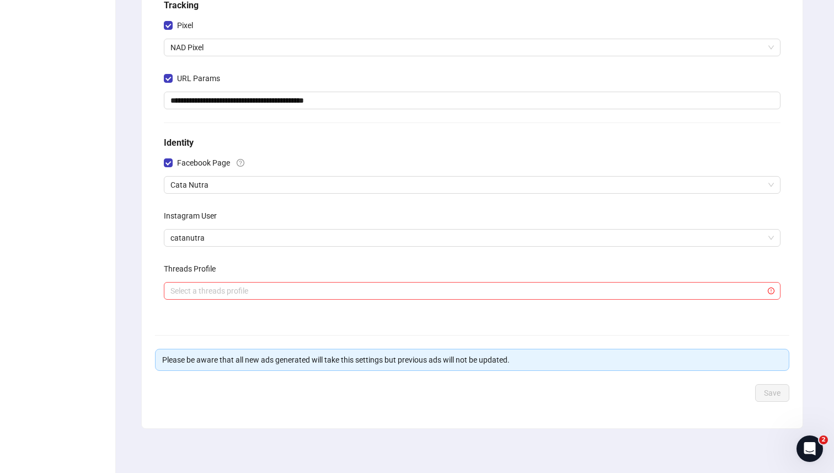
click at [269, 152] on div "**********" at bounding box center [472, 96] width 626 height 442
click at [255, 187] on span "Cata Nutra" at bounding box center [473, 185] width 604 height 17
click at [267, 153] on div "**********" at bounding box center [472, 96] width 626 height 442
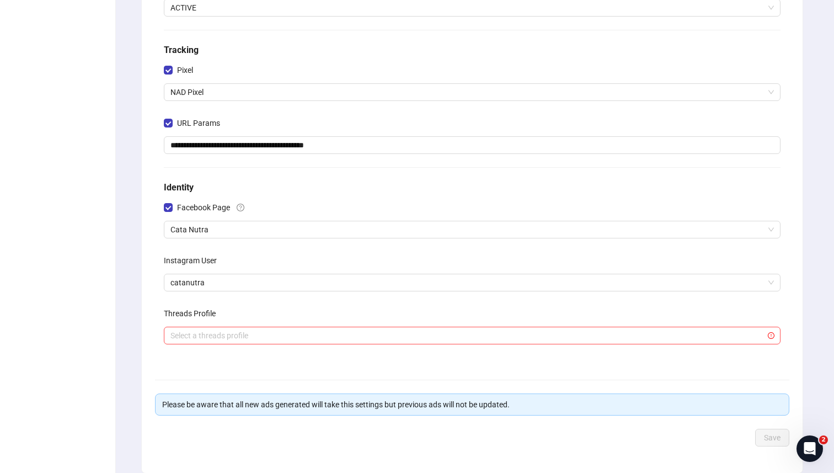
scroll to position [190, 0]
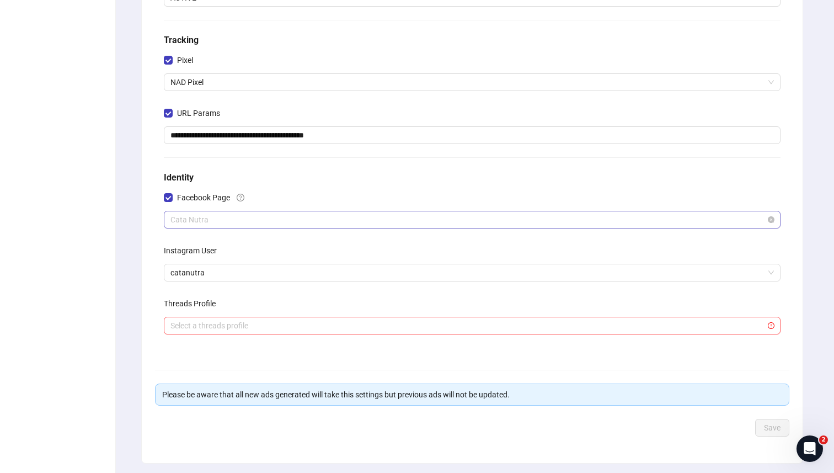
click at [281, 220] on span "Cata Nutra" at bounding box center [473, 219] width 604 height 17
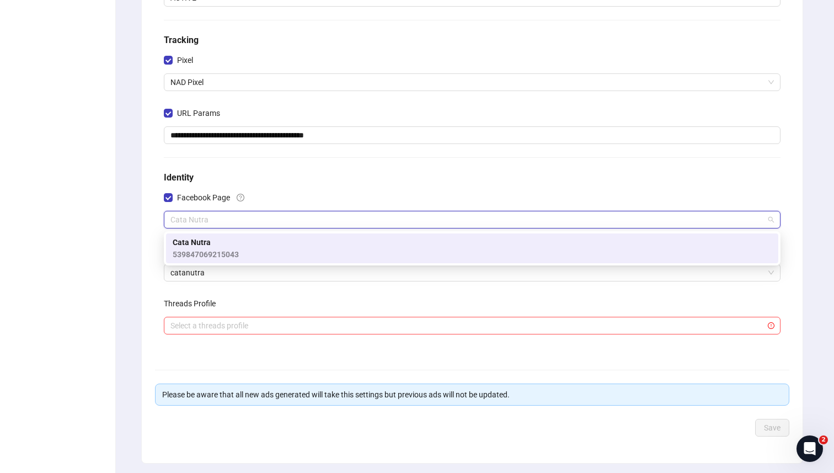
type input "*"
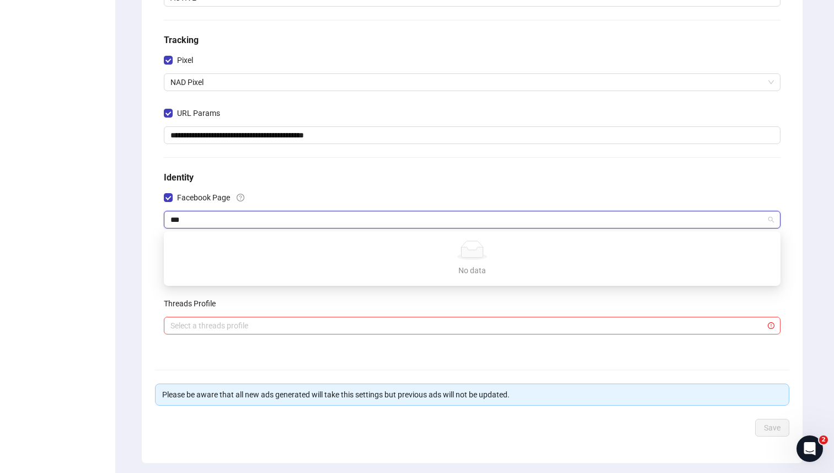
type input "***"
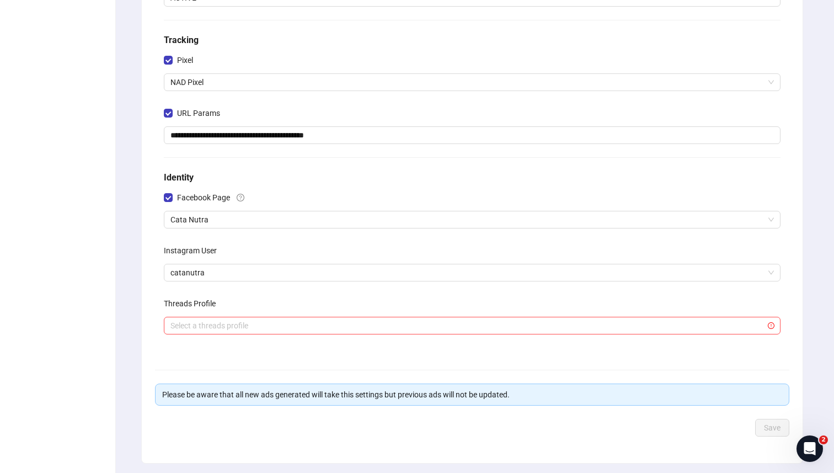
click at [395, 187] on div "**********" at bounding box center [472, 131] width 626 height 442
click at [239, 216] on span "Cata Nutra" at bounding box center [473, 219] width 604 height 17
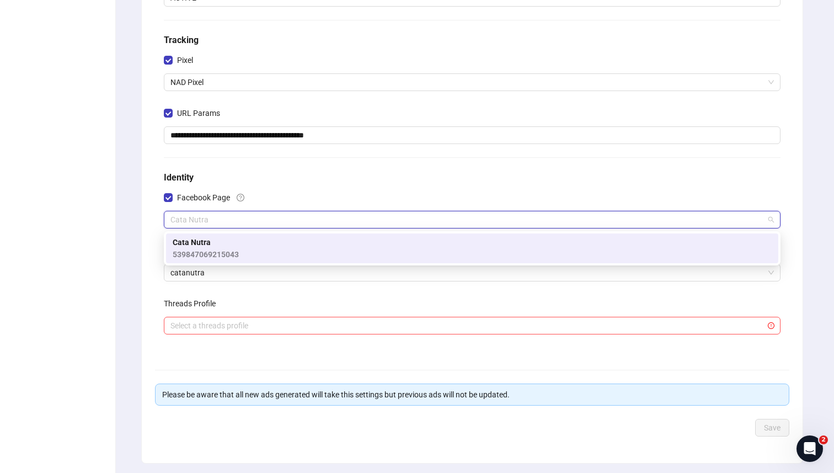
click at [254, 185] on div "**********" at bounding box center [472, 131] width 626 height 442
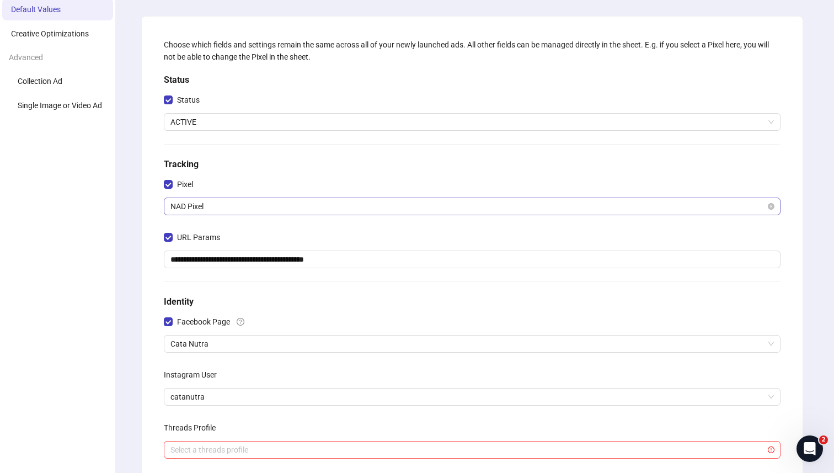
scroll to position [0, 0]
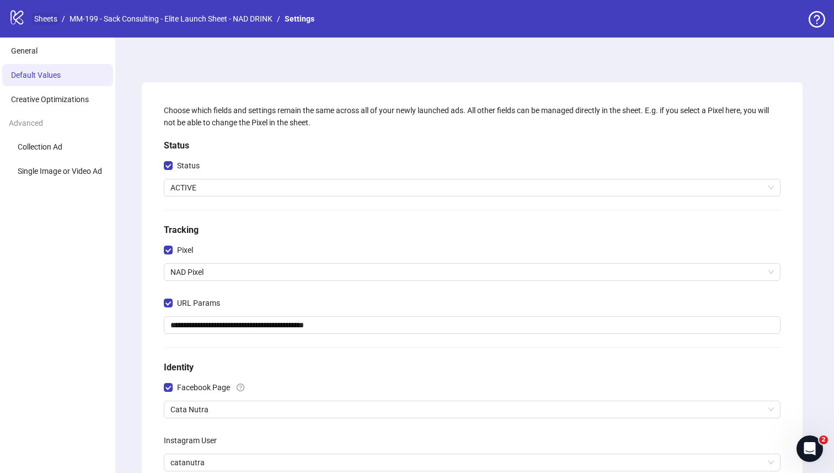
click at [57, 21] on link "Sheets" at bounding box center [46, 19] width 28 height 12
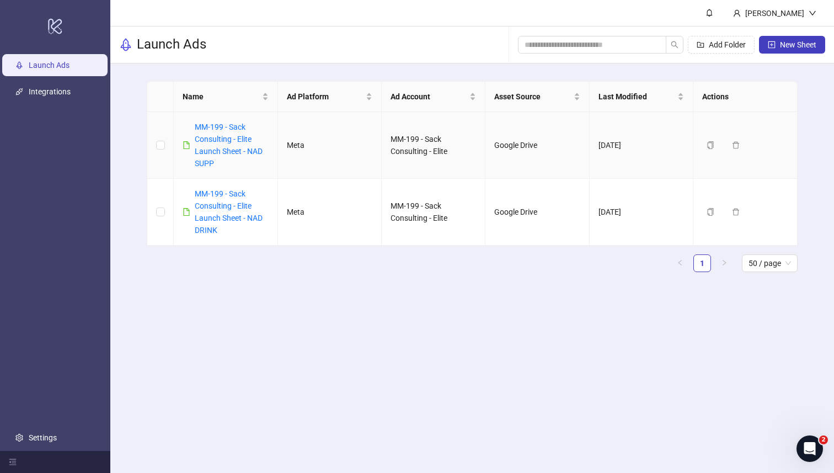
click at [231, 146] on div "MM-199 - Sack Consulting - Elite Launch Sheet - NAD SUPP" at bounding box center [231, 145] width 73 height 49
click at [231, 141] on link "MM-199 - Sack Consulting - Elite Launch Sheet - NAD SUPP" at bounding box center [229, 145] width 68 height 45
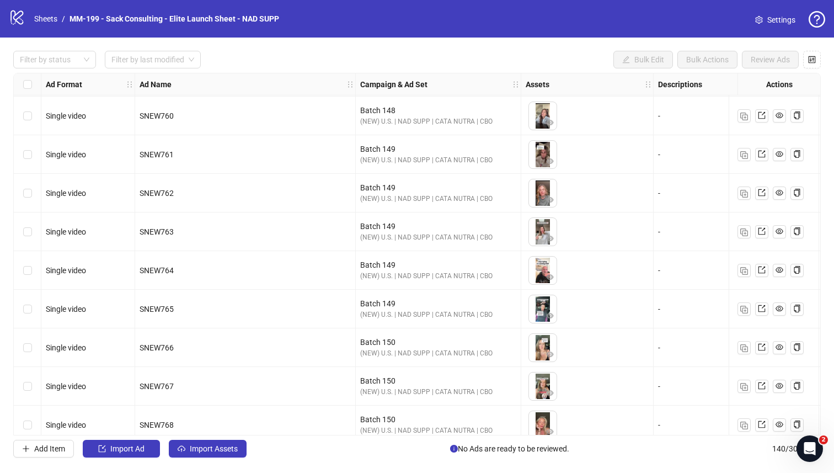
scroll to position [5074, 0]
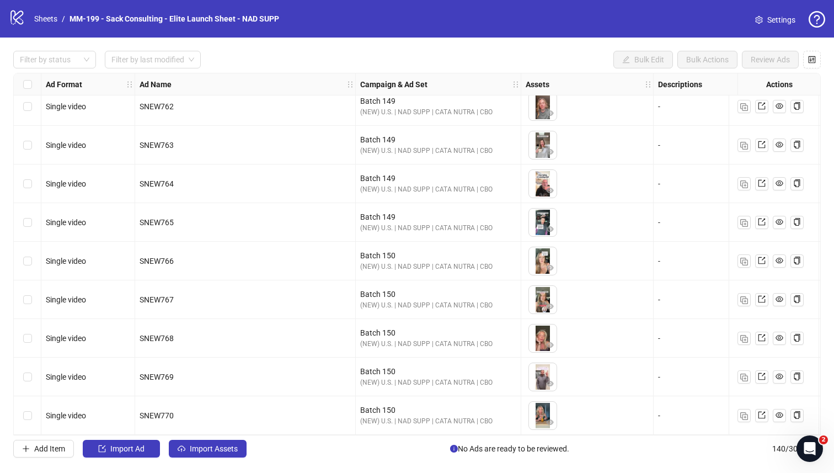
click at [769, 22] on span "Settings" at bounding box center [782, 20] width 28 height 12
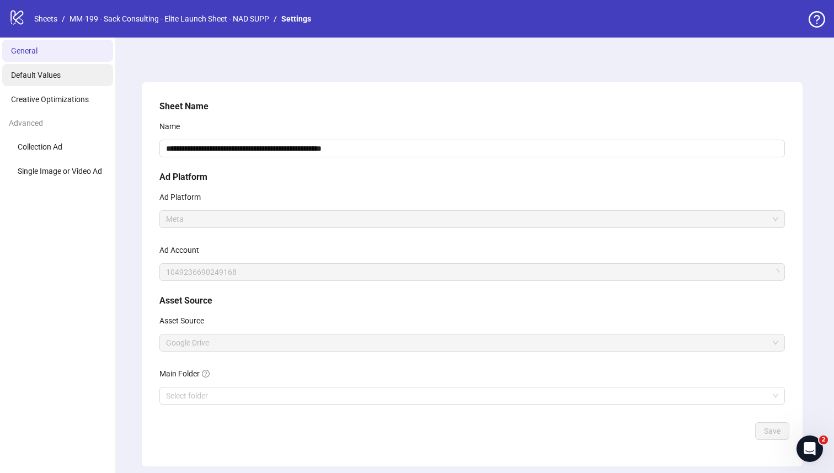
click at [75, 77] on li "Default Values" at bounding box center [57, 75] width 111 height 22
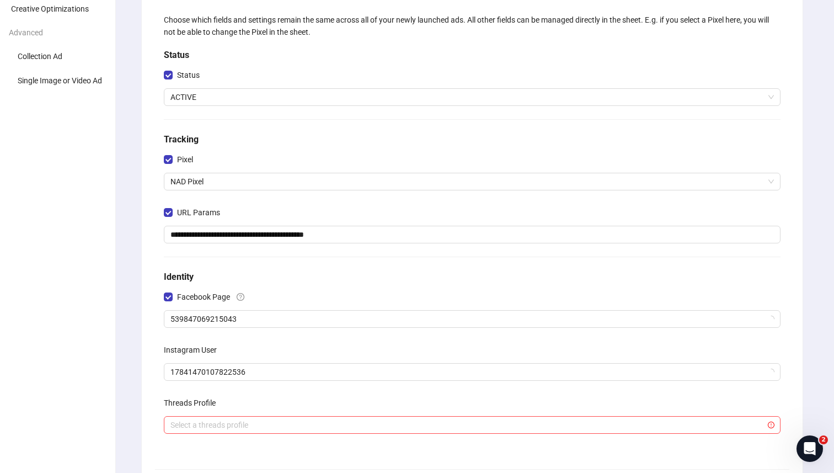
scroll to position [110, 0]
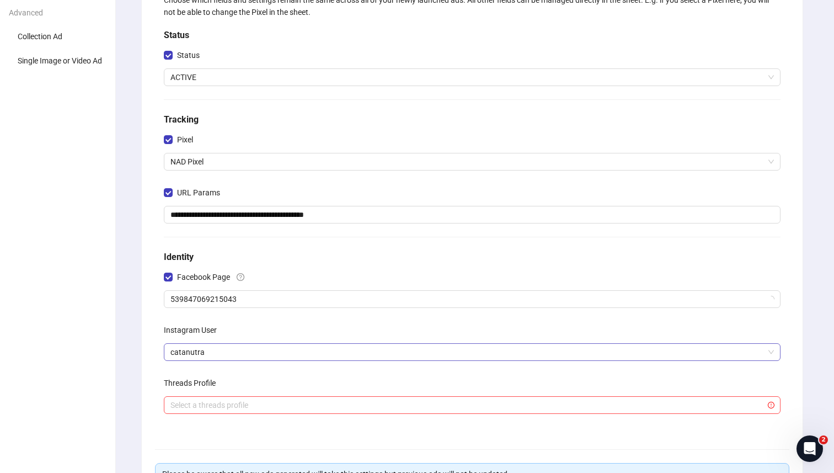
click at [252, 350] on span "catanutra" at bounding box center [473, 352] width 604 height 17
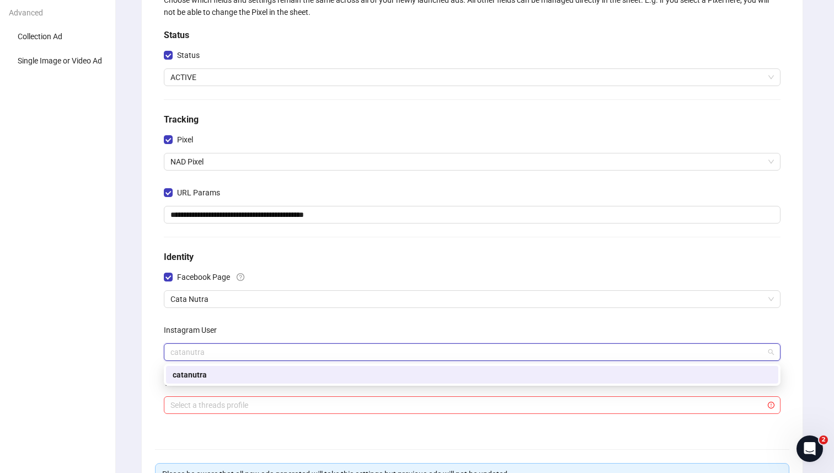
click at [254, 324] on div "Instagram User" at bounding box center [472, 332] width 617 height 22
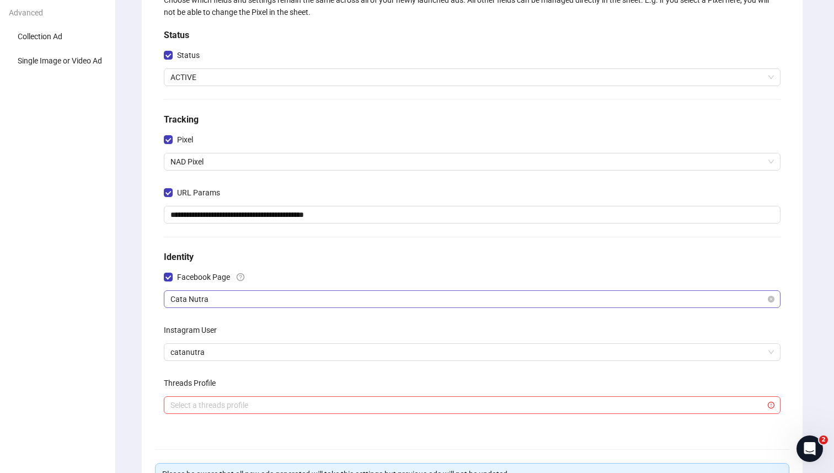
click at [256, 297] on span "Cata Nutra" at bounding box center [473, 299] width 604 height 17
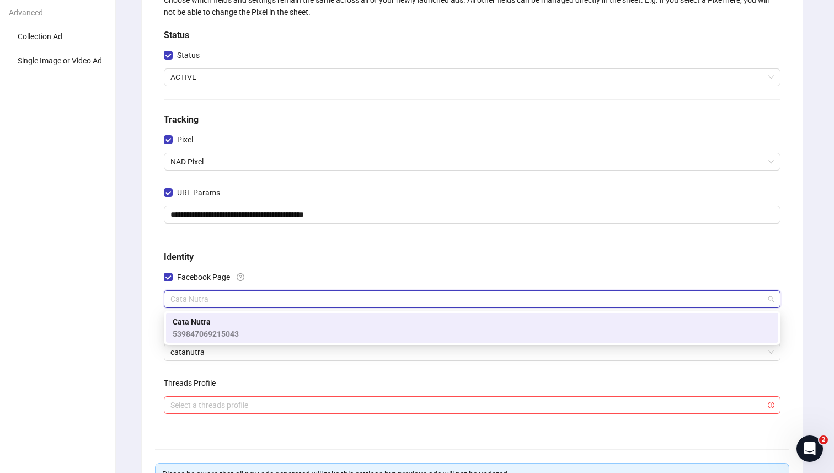
click at [290, 264] on div "**********" at bounding box center [472, 211] width 626 height 442
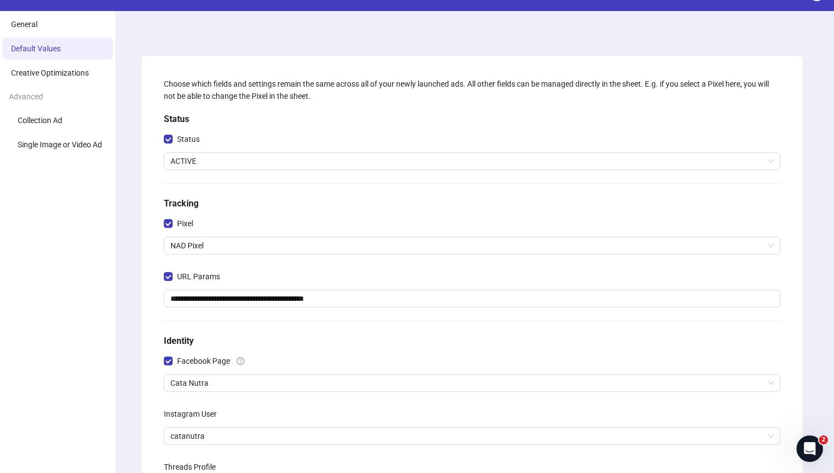
scroll to position [0, 0]
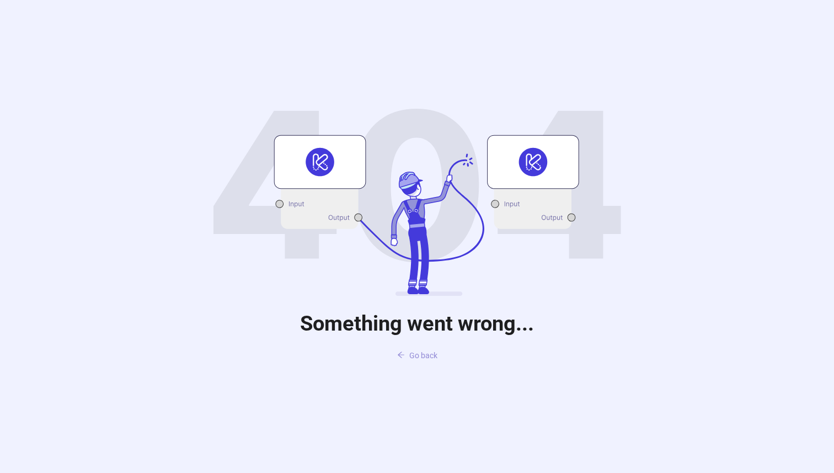
click at [426, 350] on button "Go back" at bounding box center [418, 356] width 58 height 18
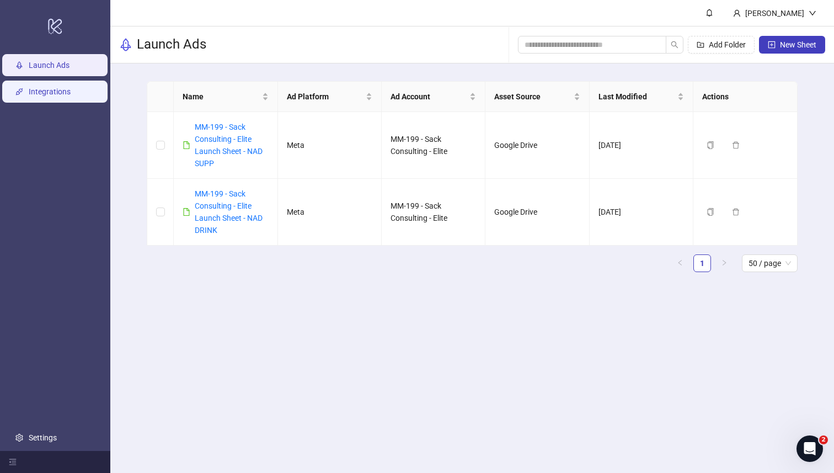
click at [71, 89] on link "Integrations" at bounding box center [50, 92] width 42 height 9
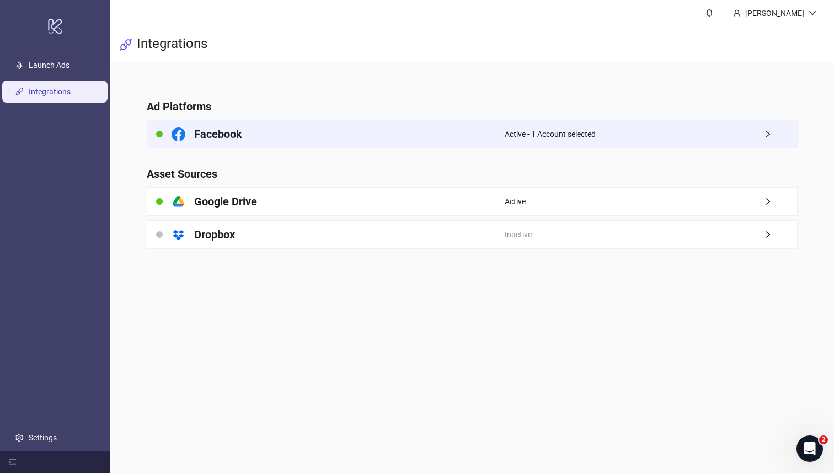
click at [365, 134] on div "Facebook" at bounding box center [325, 134] width 357 height 28
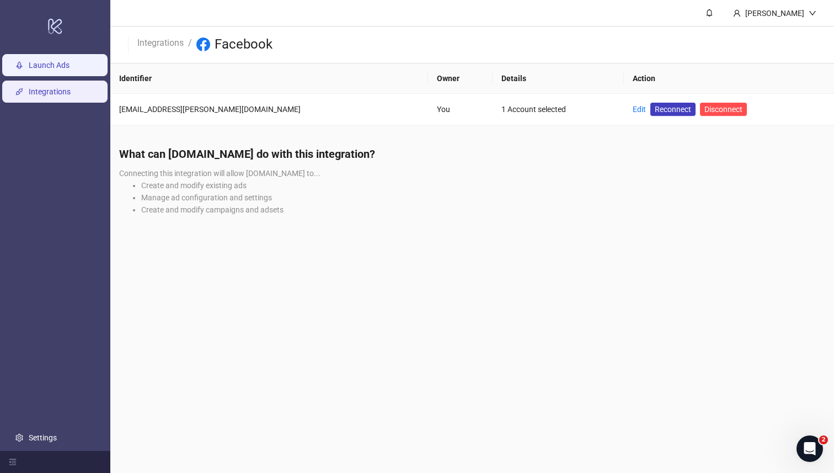
click at [70, 69] on link "Launch Ads" at bounding box center [49, 65] width 41 height 9
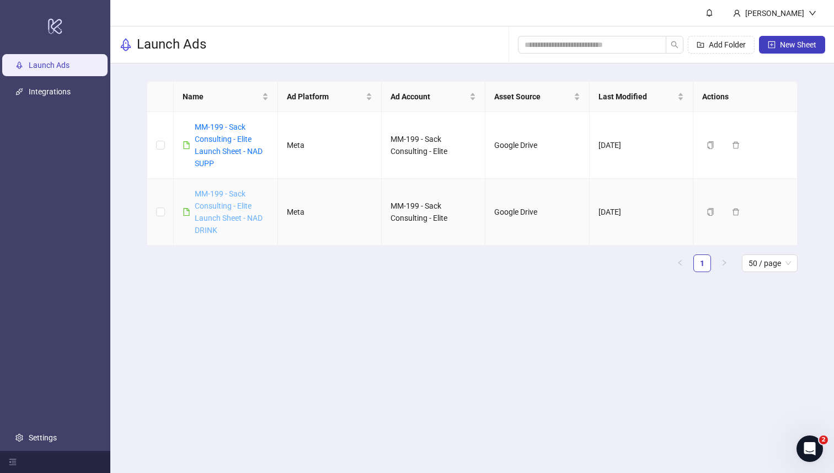
click at [230, 207] on link "MM-199 - Sack Consulting - Elite Launch Sheet - NAD DRINK" at bounding box center [229, 211] width 68 height 45
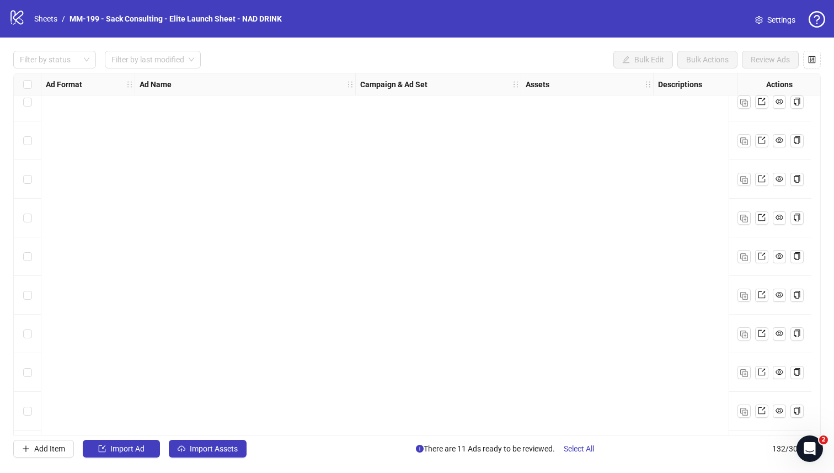
scroll to position [4764, 0]
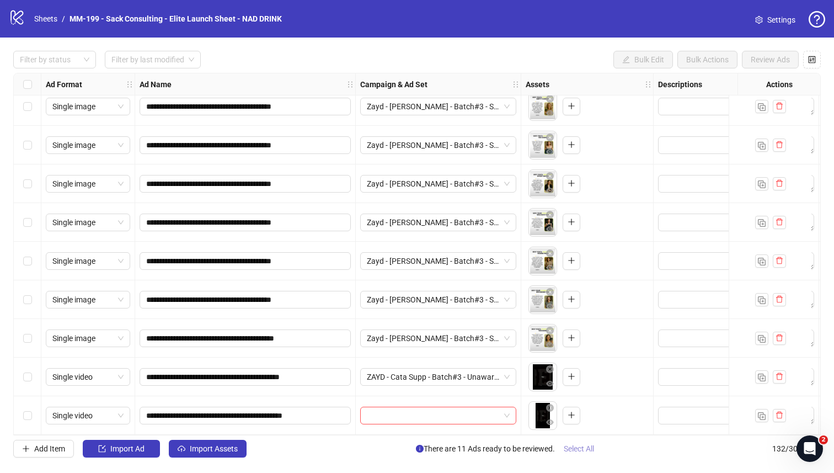
click at [575, 446] on span "Select All" at bounding box center [579, 448] width 30 height 9
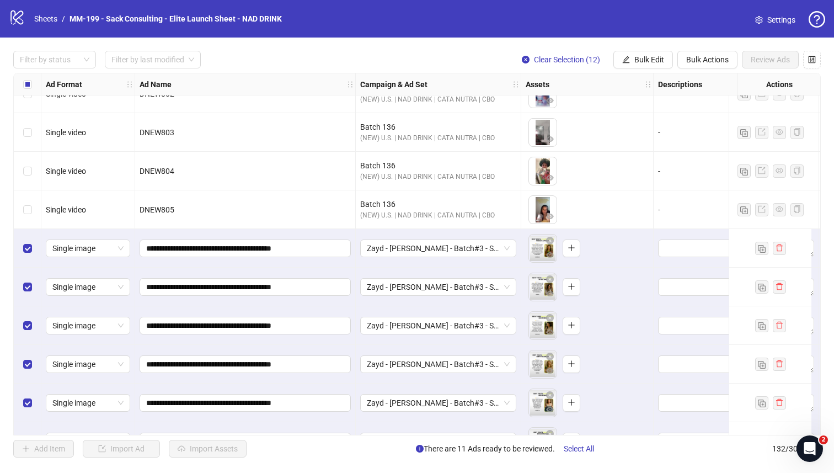
scroll to position [4502, 0]
click at [731, 59] on button "Bulk Actions" at bounding box center [708, 60] width 60 height 18
click at [724, 78] on span "Delete" at bounding box center [723, 82] width 76 height 12
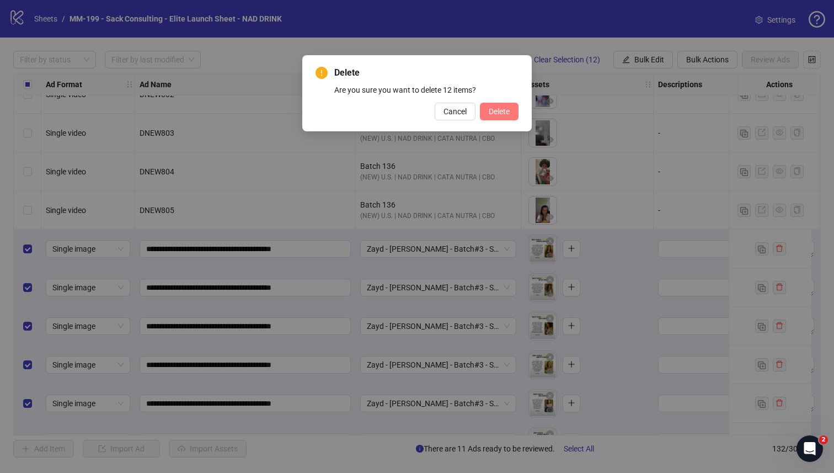
click at [495, 113] on span "Delete" at bounding box center [499, 111] width 21 height 9
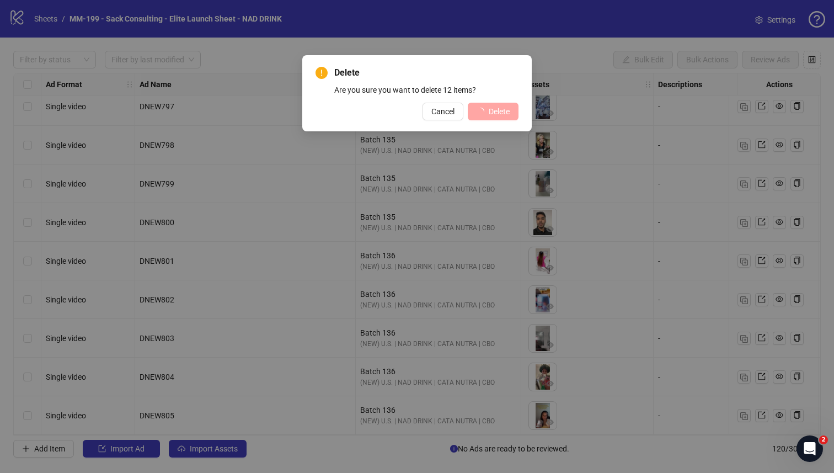
scroll to position [4301, 0]
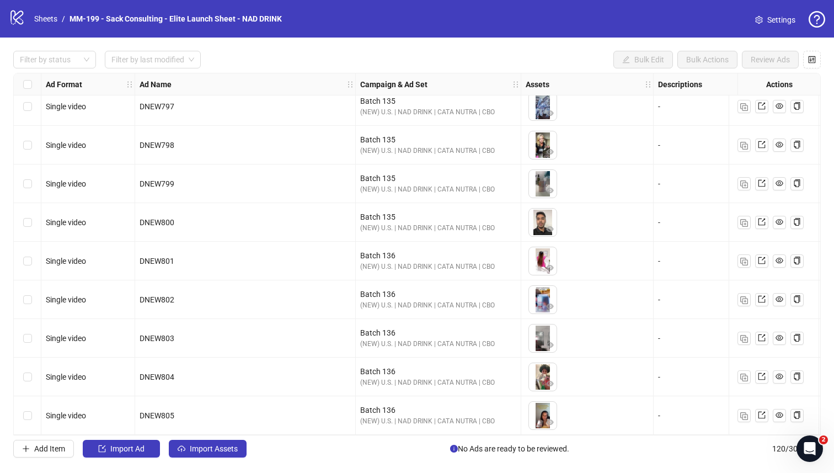
click at [783, 22] on span "Settings" at bounding box center [782, 20] width 28 height 12
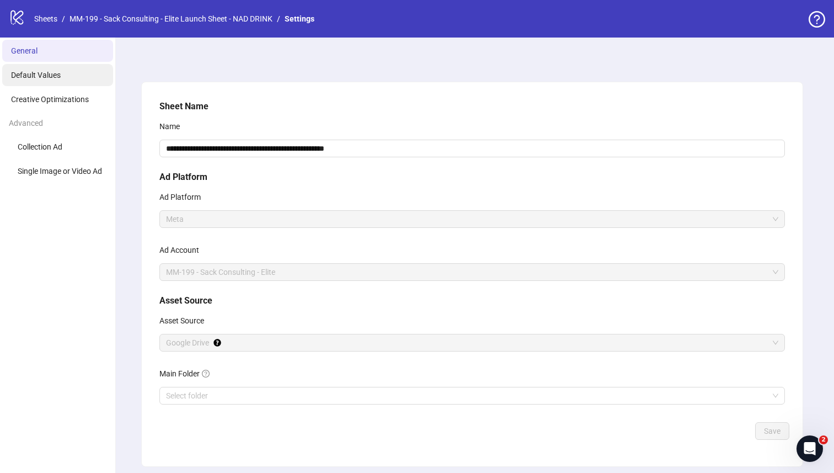
click at [73, 77] on li "Default Values" at bounding box center [57, 75] width 111 height 22
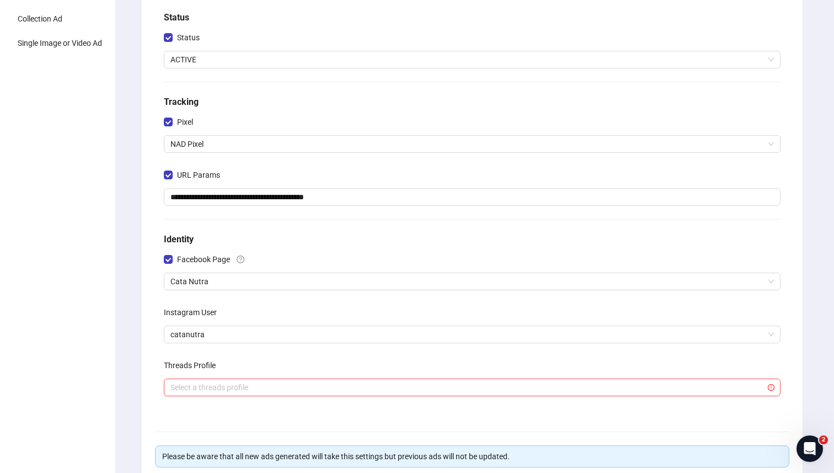
scroll to position [136, 0]
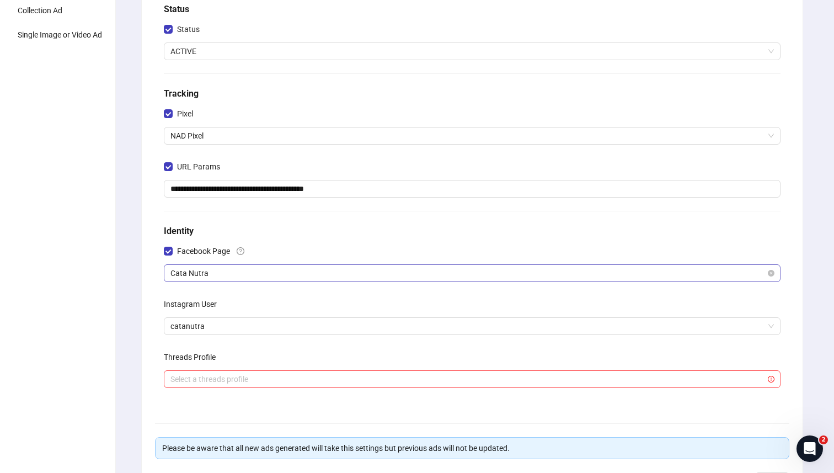
click at [236, 273] on span "Cata Nutra" at bounding box center [473, 273] width 604 height 17
click at [204, 252] on span "Facebook Page" at bounding box center [204, 251] width 62 height 12
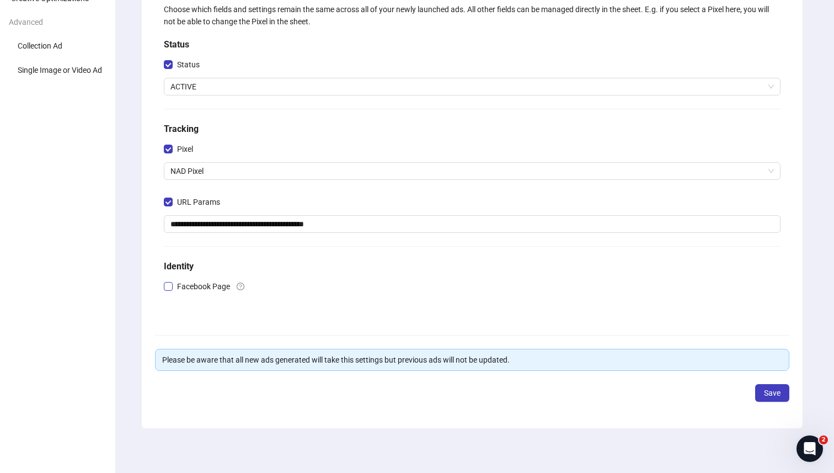
click at [187, 286] on span "Facebook Page" at bounding box center [204, 286] width 62 height 12
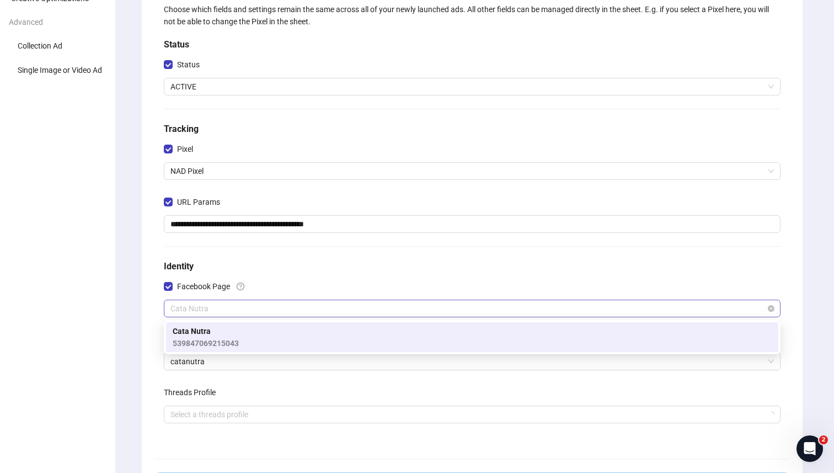
click at [193, 313] on span "Cata Nutra" at bounding box center [473, 308] width 604 height 17
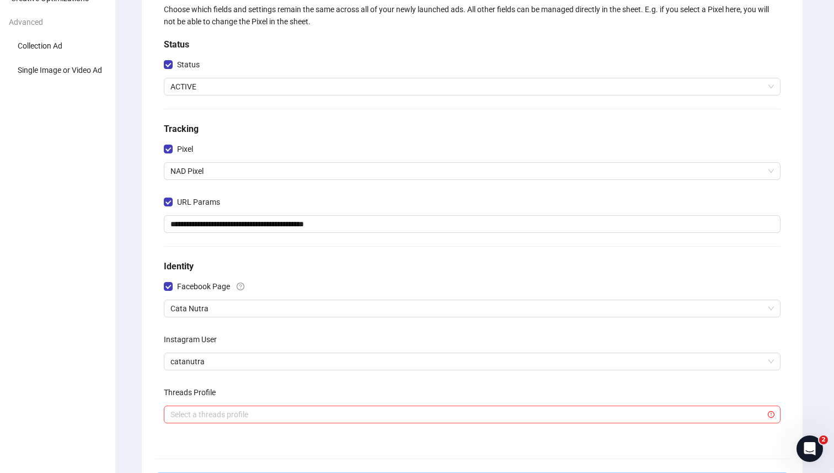
click at [282, 263] on h5 "Identity" at bounding box center [472, 266] width 617 height 13
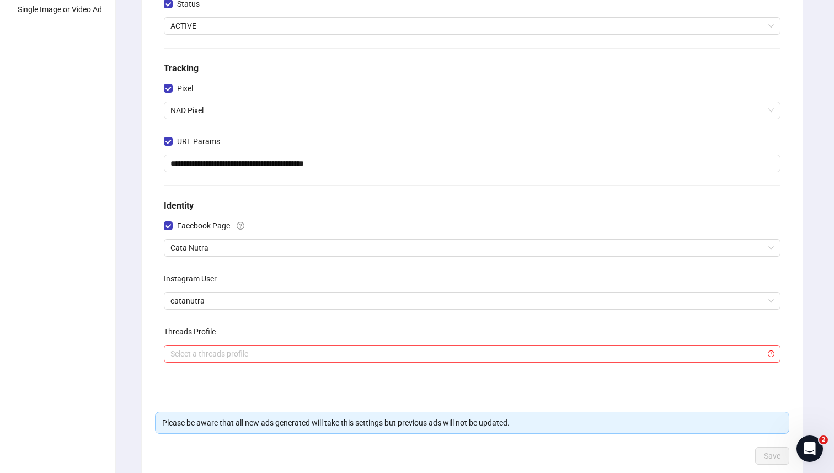
scroll to position [0, 0]
